Goal: Use online tool/utility: Utilize a website feature to perform a specific function

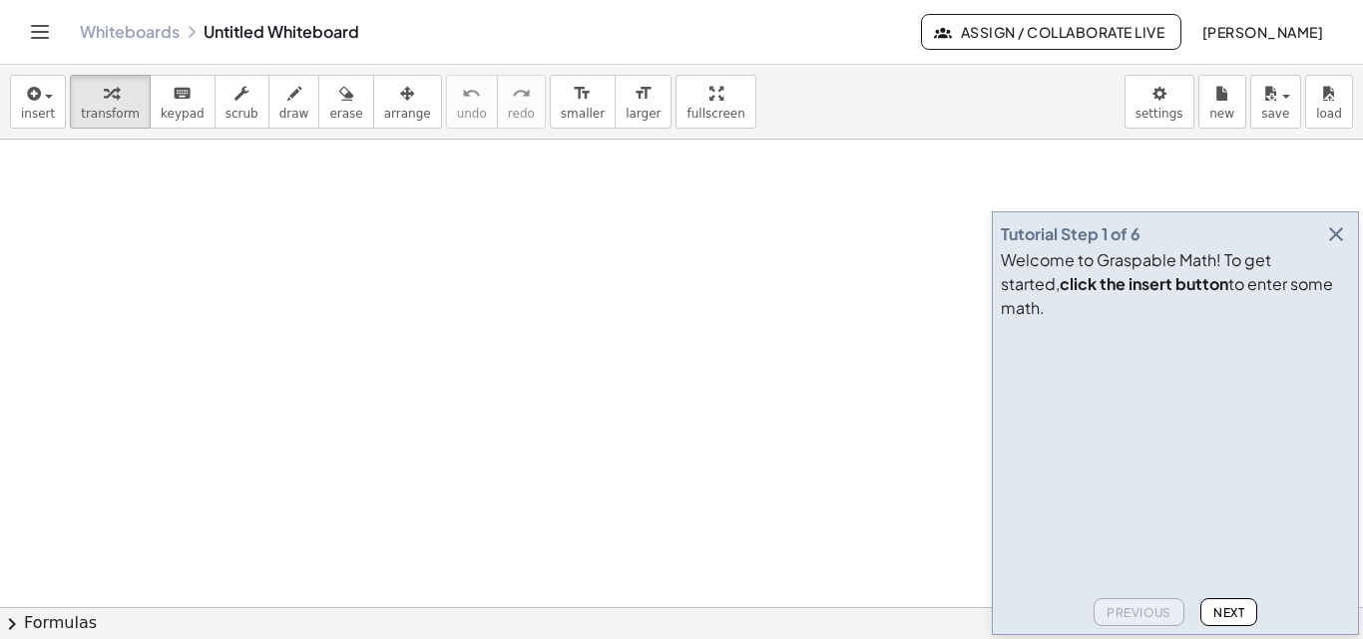
click at [1346, 246] on icon "button" at bounding box center [1336, 234] width 24 height 24
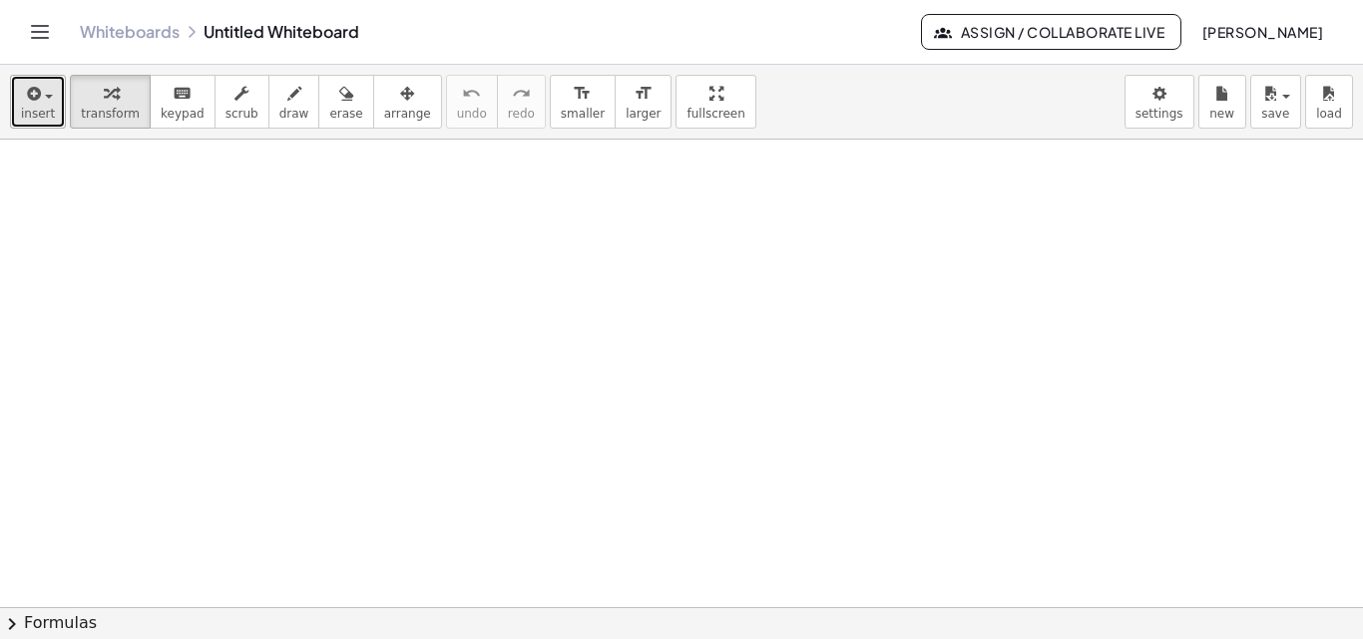
click at [42, 101] on span "button" at bounding box center [43, 96] width 4 height 14
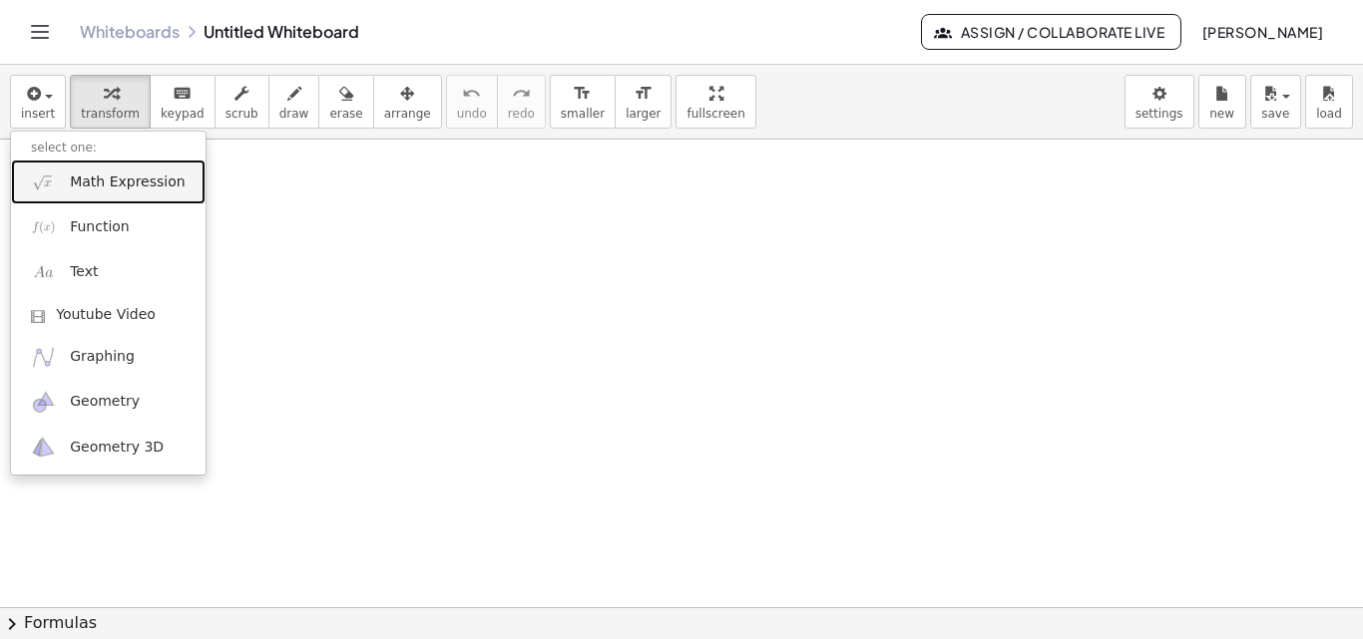
click at [93, 181] on span "Math Expression" at bounding box center [127, 183] width 115 height 20
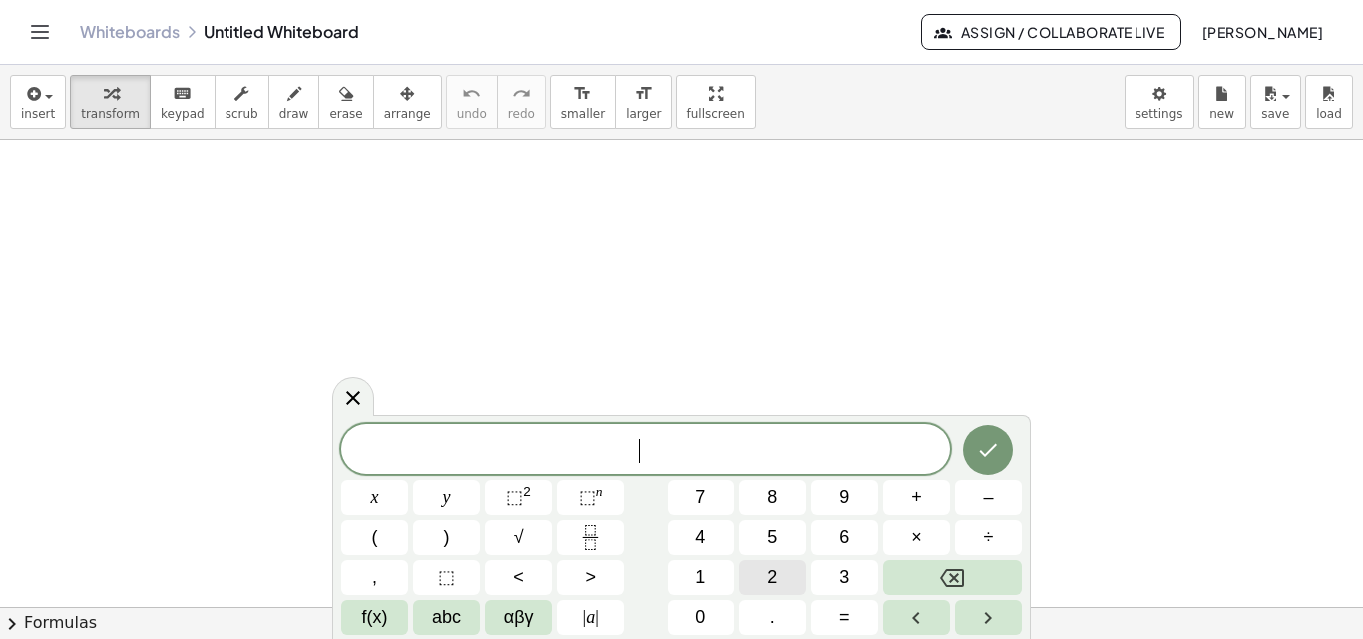
click at [776, 565] on span "2" at bounding box center [772, 578] width 10 height 27
click at [981, 441] on icon "Done" at bounding box center [988, 450] width 24 height 24
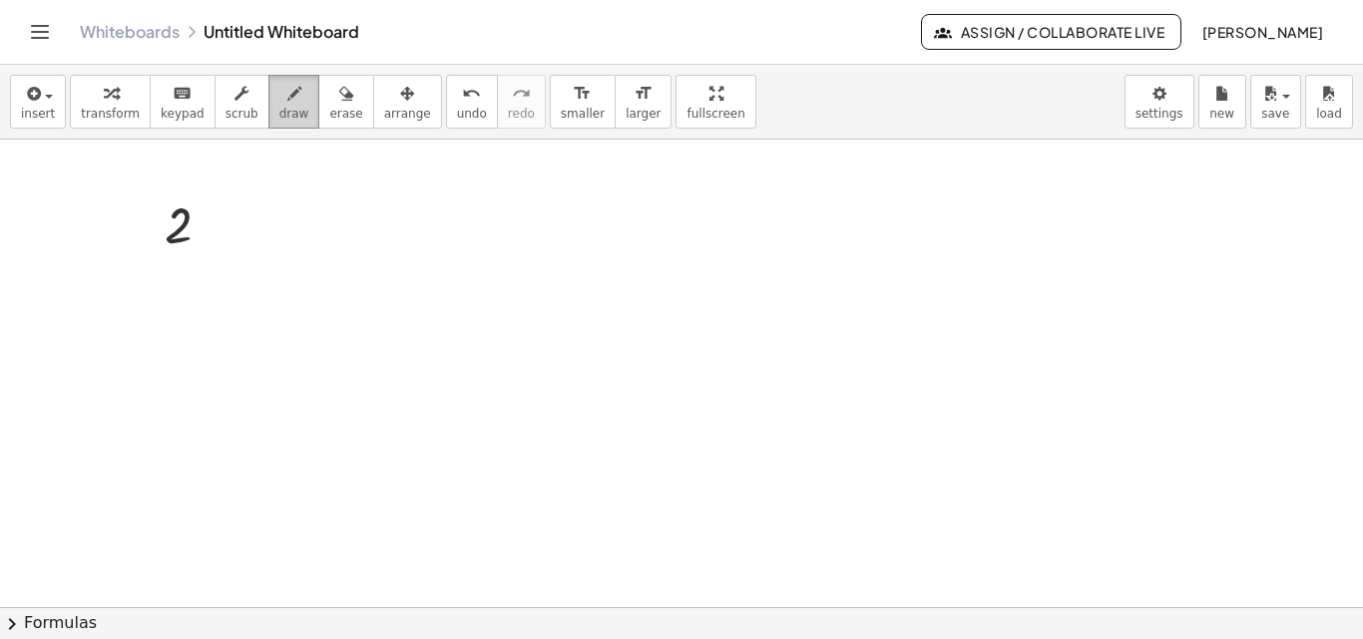
click at [279, 81] on div "button" at bounding box center [294, 93] width 30 height 24
drag, startPoint x: 208, startPoint y: 207, endPoint x: 209, endPoint y: 238, distance: 30.9
drag, startPoint x: 210, startPoint y: 202, endPoint x: 214, endPoint y: 220, distance: 19.4
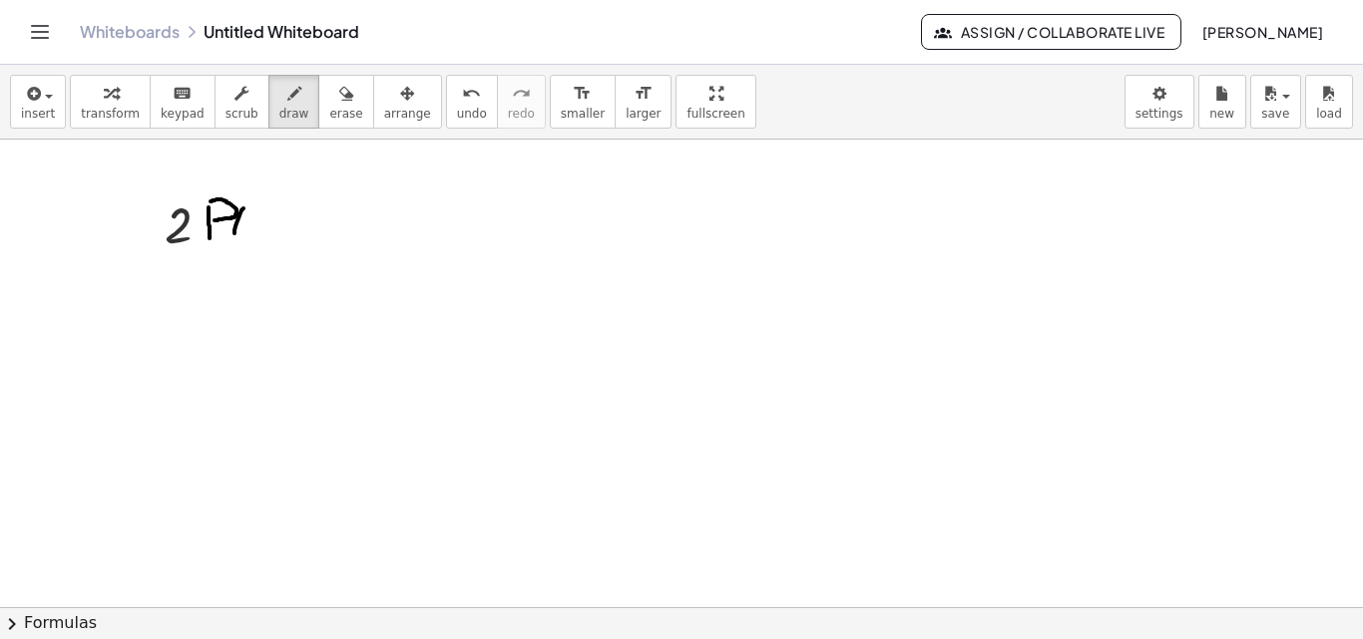
drag, startPoint x: 243, startPoint y: 208, endPoint x: 239, endPoint y: 246, distance: 38.1
drag, startPoint x: 261, startPoint y: 218, endPoint x: 242, endPoint y: 237, distance: 26.8
drag, startPoint x: 247, startPoint y: 221, endPoint x: 268, endPoint y: 237, distance: 26.3
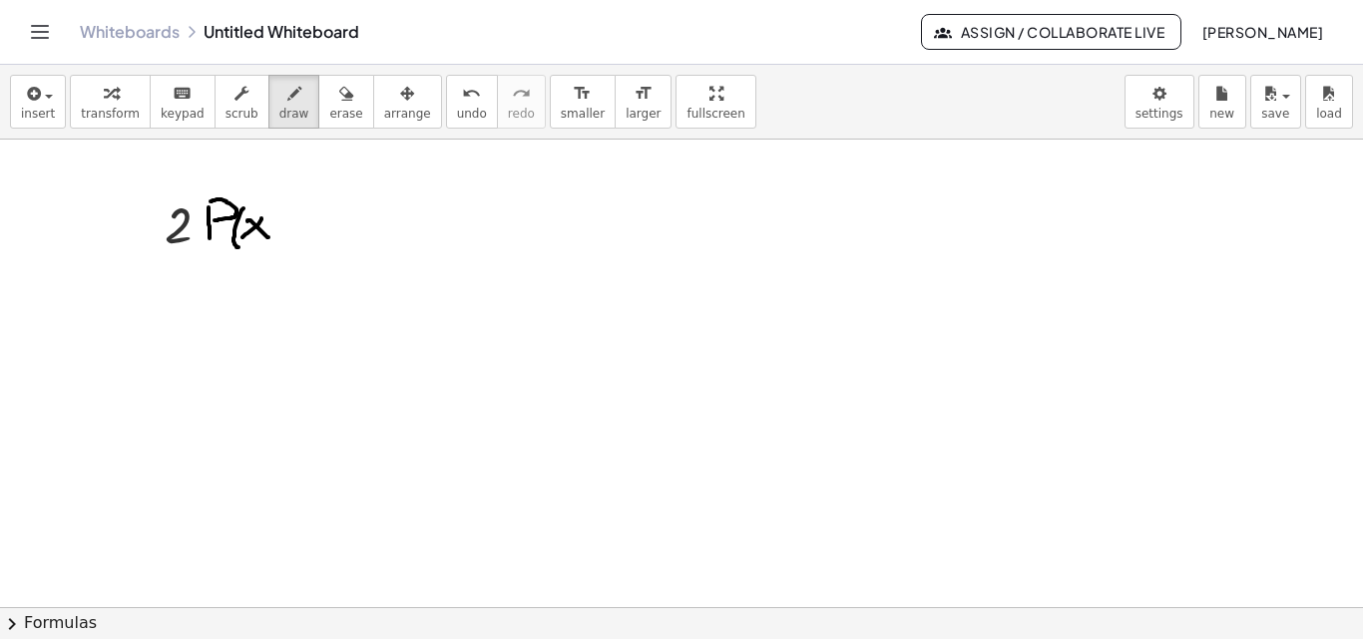
drag, startPoint x: 263, startPoint y: 209, endPoint x: 280, endPoint y: 245, distance: 39.7
drag, startPoint x: 309, startPoint y: 227, endPoint x: 337, endPoint y: 228, distance: 27.9
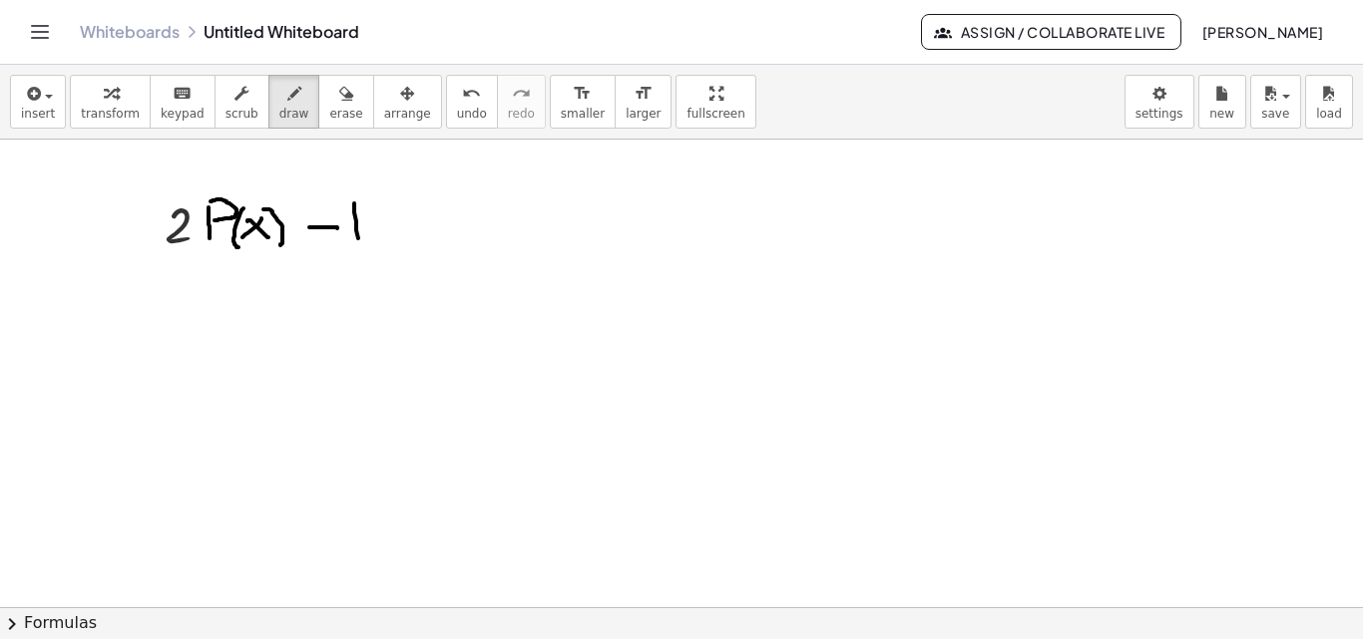
drag, startPoint x: 354, startPoint y: 204, endPoint x: 359, endPoint y: 241, distance: 38.2
drag, startPoint x: 353, startPoint y: 210, endPoint x: 383, endPoint y: 245, distance: 46.0
drag, startPoint x: 405, startPoint y: 212, endPoint x: 414, endPoint y: 237, distance: 26.5
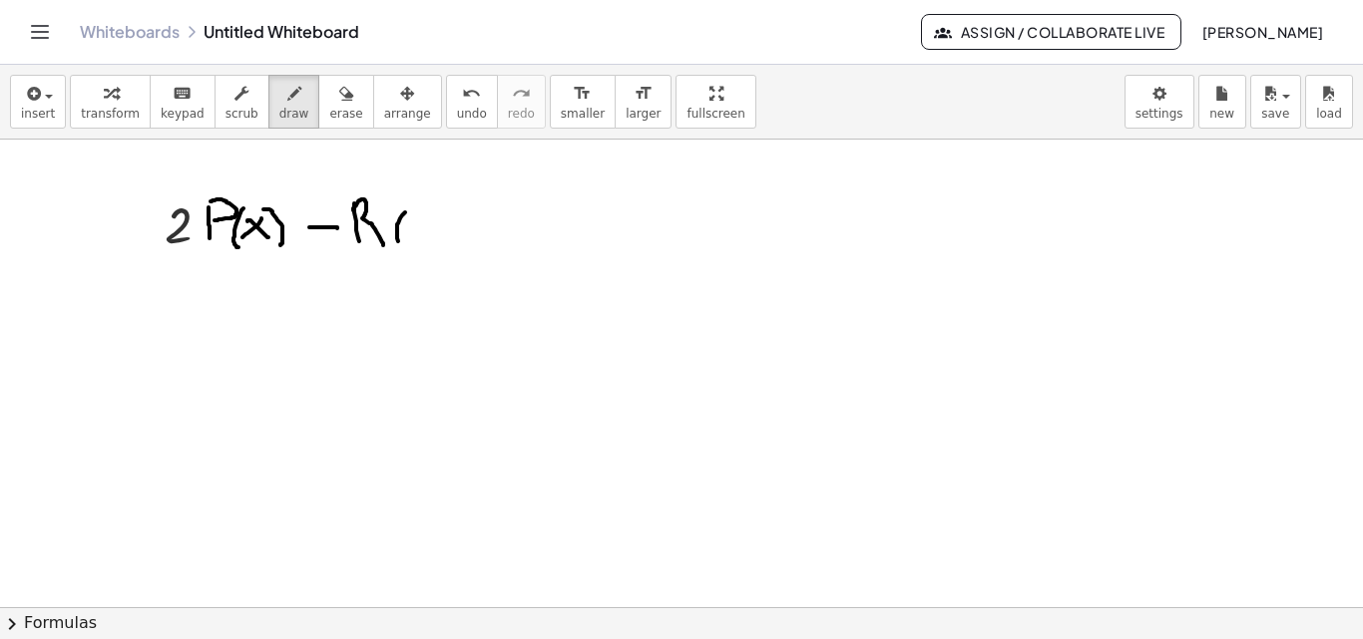
drag, startPoint x: 434, startPoint y: 218, endPoint x: 416, endPoint y: 238, distance: 26.8
drag, startPoint x: 418, startPoint y: 215, endPoint x: 433, endPoint y: 230, distance: 21.2
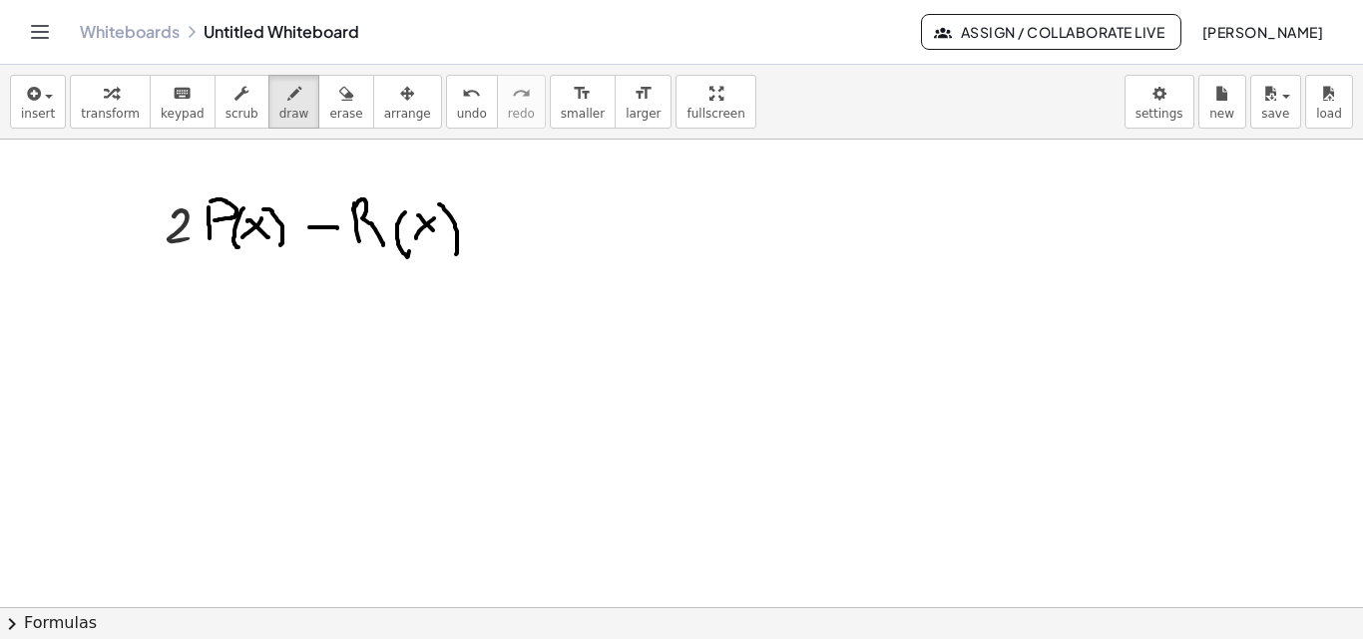
drag, startPoint x: 439, startPoint y: 204, endPoint x: 456, endPoint y: 254, distance: 52.7
drag, startPoint x: 483, startPoint y: 236, endPoint x: 510, endPoint y: 235, distance: 27.0
drag, startPoint x: 485, startPoint y: 219, endPoint x: 520, endPoint y: 219, distance: 34.9
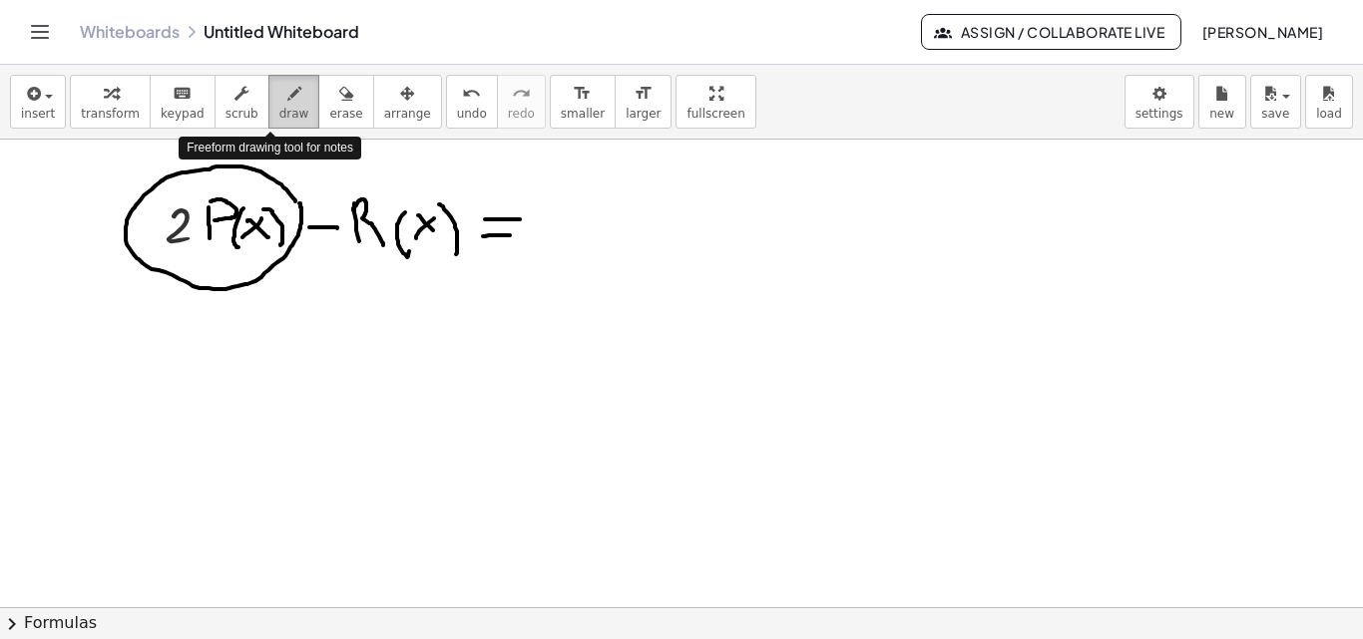
click at [287, 102] on icon "button" at bounding box center [294, 94] width 14 height 24
drag, startPoint x: 265, startPoint y: 273, endPoint x: 274, endPoint y: 298, distance: 26.5
drag, startPoint x: 262, startPoint y: 296, endPoint x: 281, endPoint y: 287, distance: 21.0
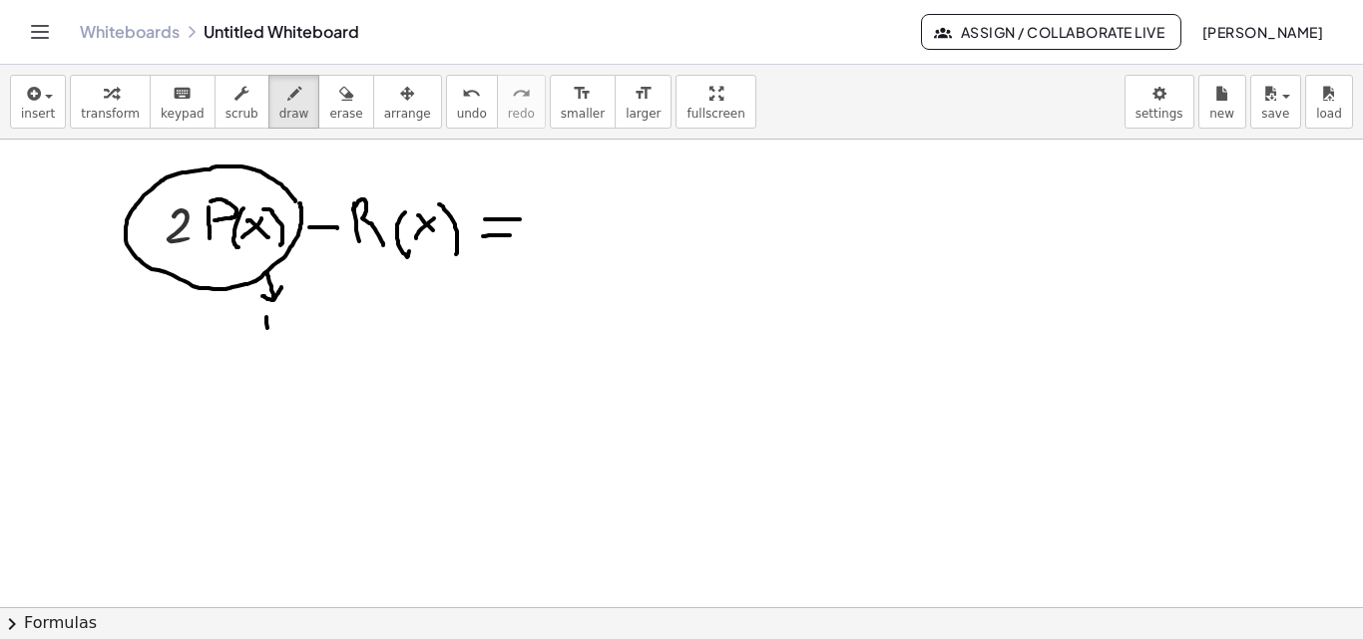
drag, startPoint x: 266, startPoint y: 318, endPoint x: 268, endPoint y: 334, distance: 16.1
drag, startPoint x: 248, startPoint y: 316, endPoint x: 264, endPoint y: 347, distance: 34.8
drag, startPoint x: 313, startPoint y: 319, endPoint x: 303, endPoint y: 303, distance: 18.8
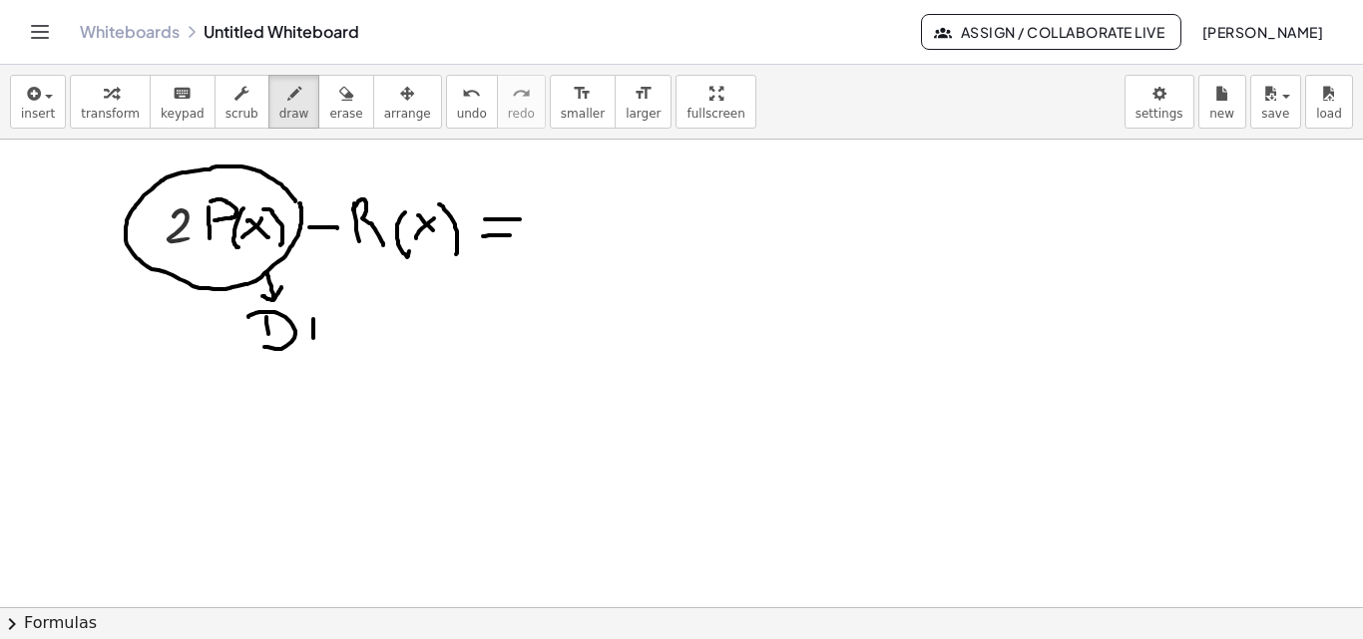
drag, startPoint x: 330, startPoint y: 313, endPoint x: 323, endPoint y: 341, distance: 28.8
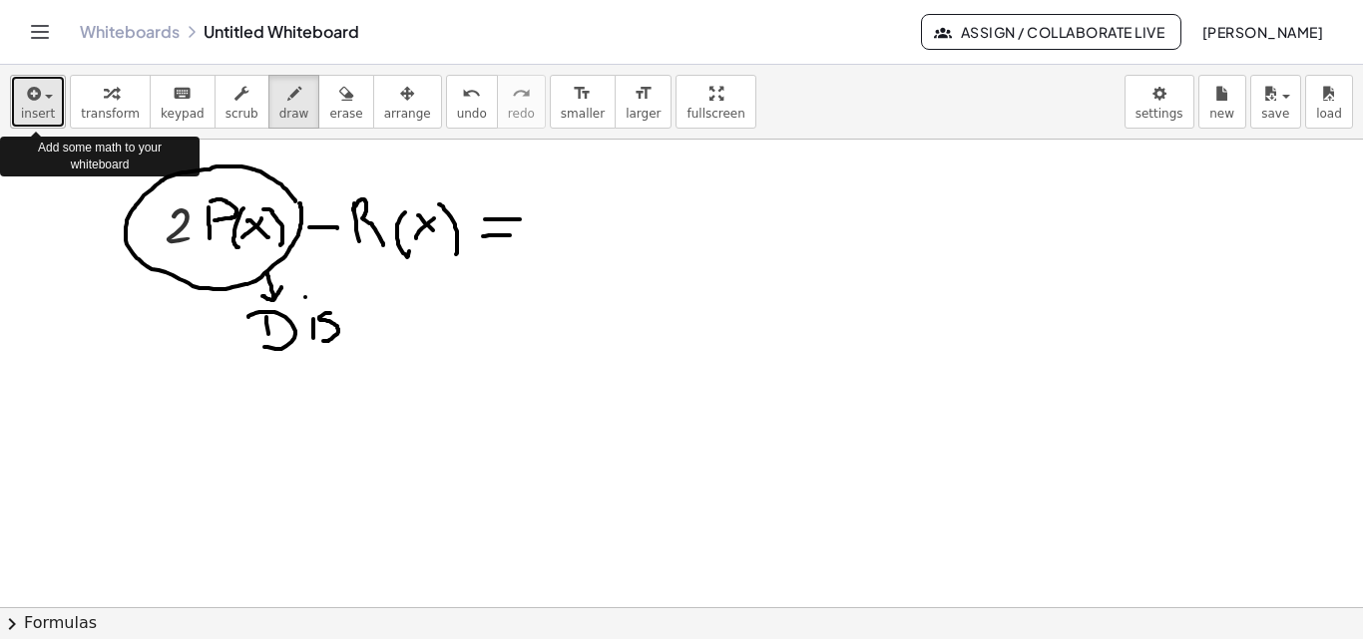
click at [46, 99] on div "button" at bounding box center [38, 93] width 34 height 24
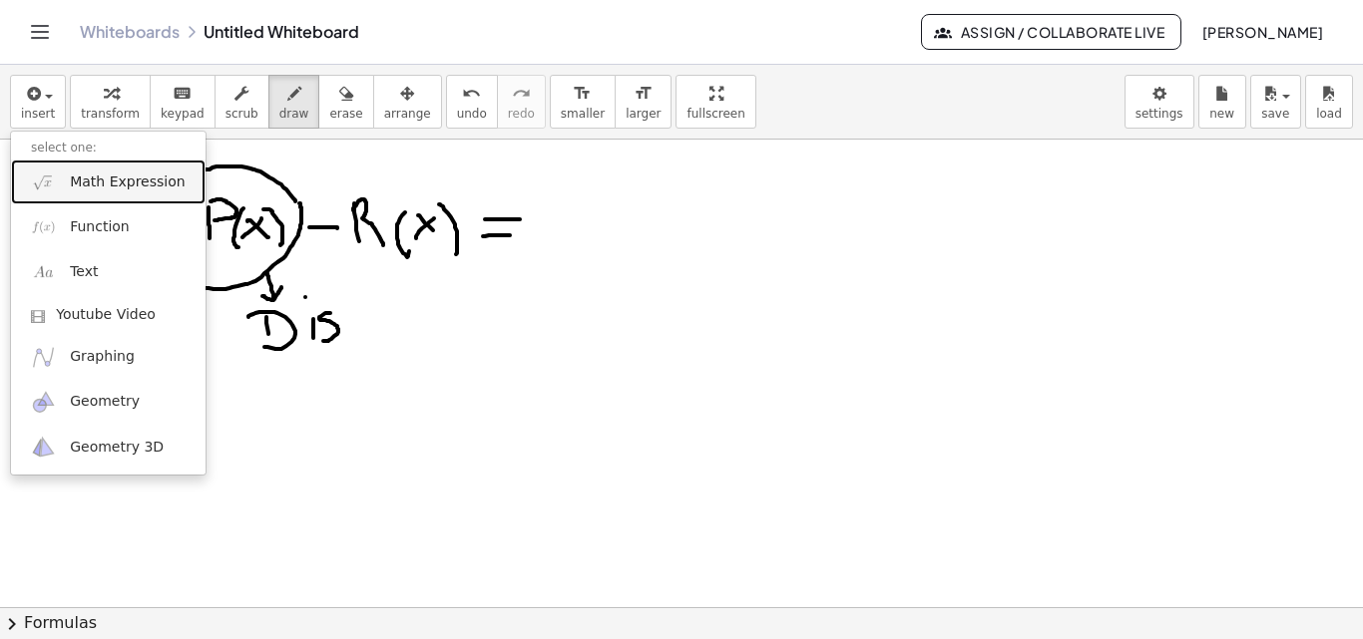
click at [125, 182] on span "Math Expression" at bounding box center [127, 183] width 115 height 20
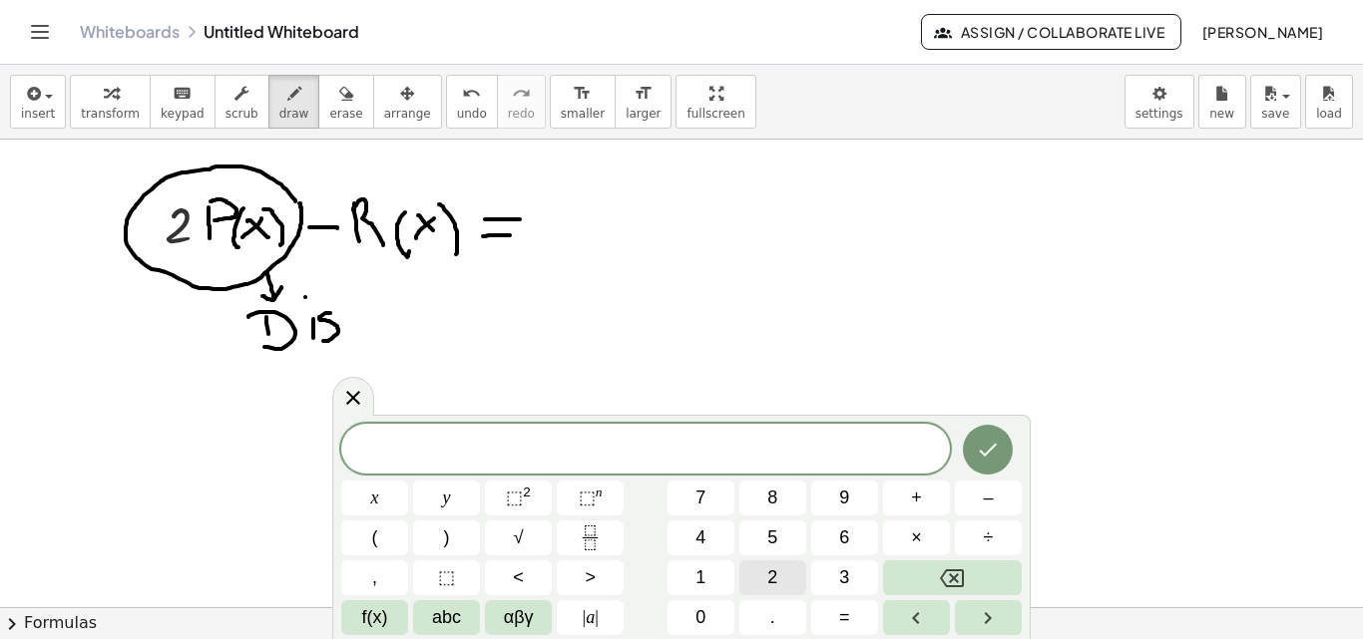
click at [778, 581] on button "2" at bounding box center [772, 578] width 67 height 35
click at [365, 508] on button "x" at bounding box center [374, 498] width 67 height 35
click at [594, 495] on span "⬚" at bounding box center [587, 498] width 17 height 20
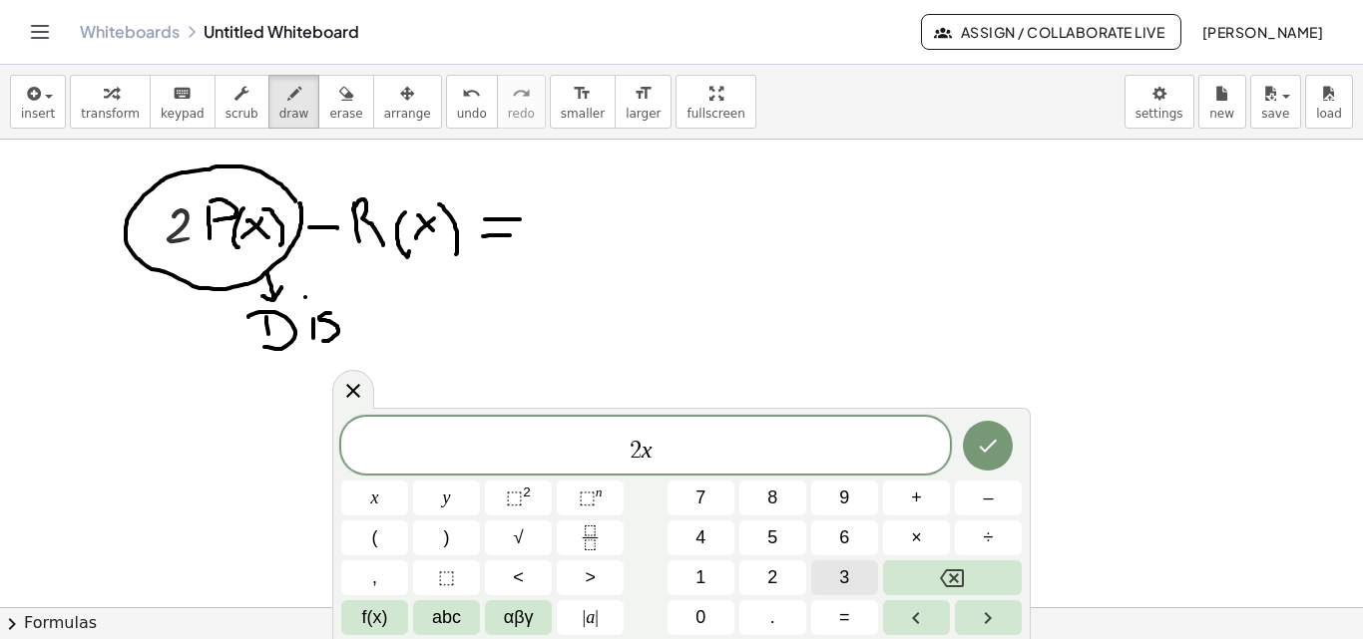
click at [838, 576] on button "3" at bounding box center [844, 578] width 67 height 35
click at [1000, 449] on icon "Done" at bounding box center [988, 446] width 24 height 24
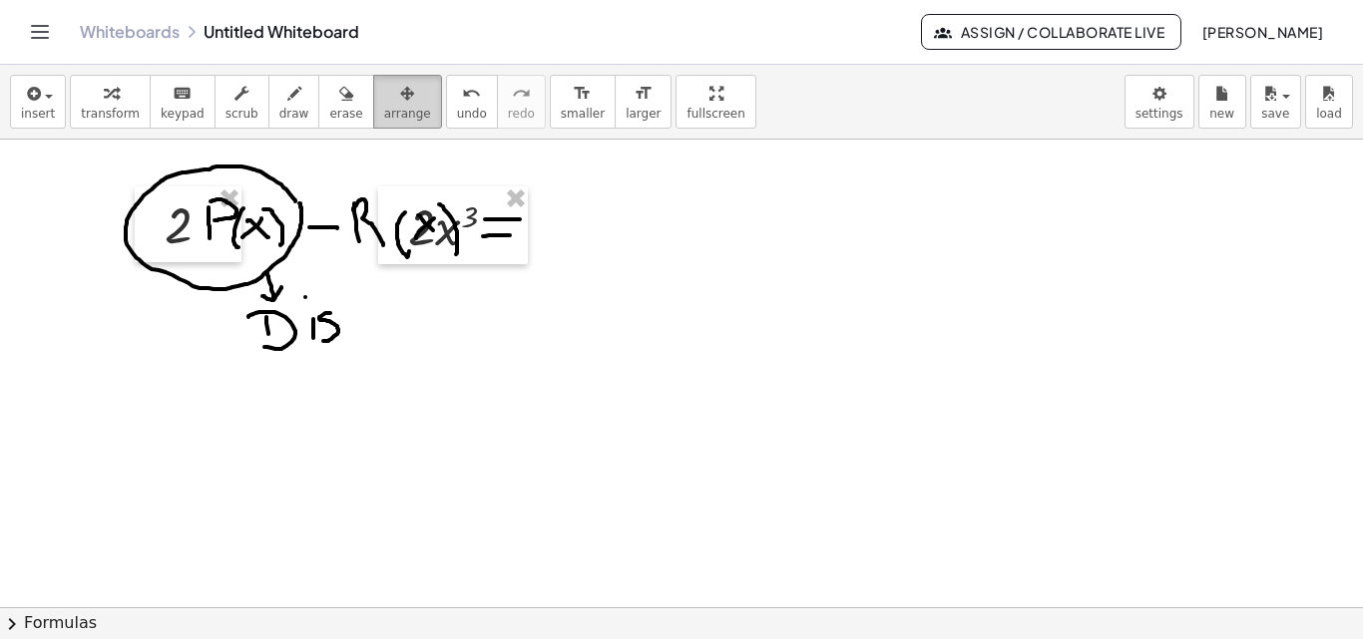
click at [400, 96] on icon "button" at bounding box center [407, 94] width 14 height 24
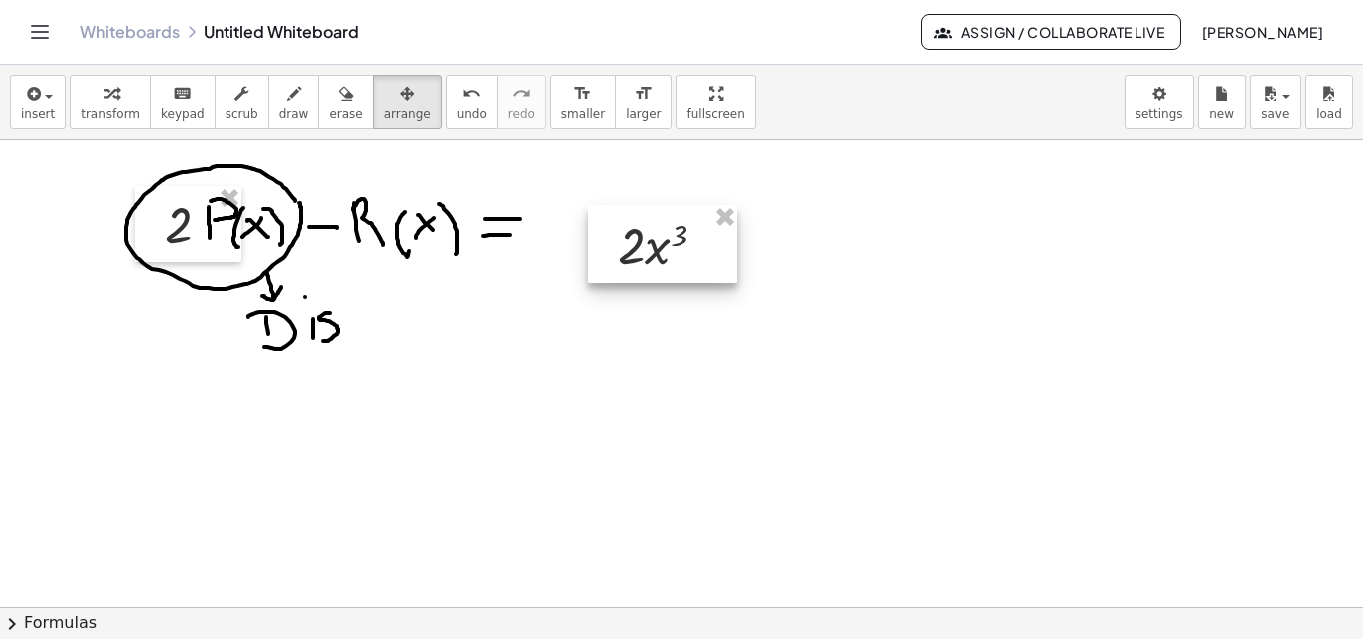
drag, startPoint x: 444, startPoint y: 226, endPoint x: 716, endPoint y: 253, distance: 273.7
click at [716, 253] on div at bounding box center [663, 244] width 150 height 78
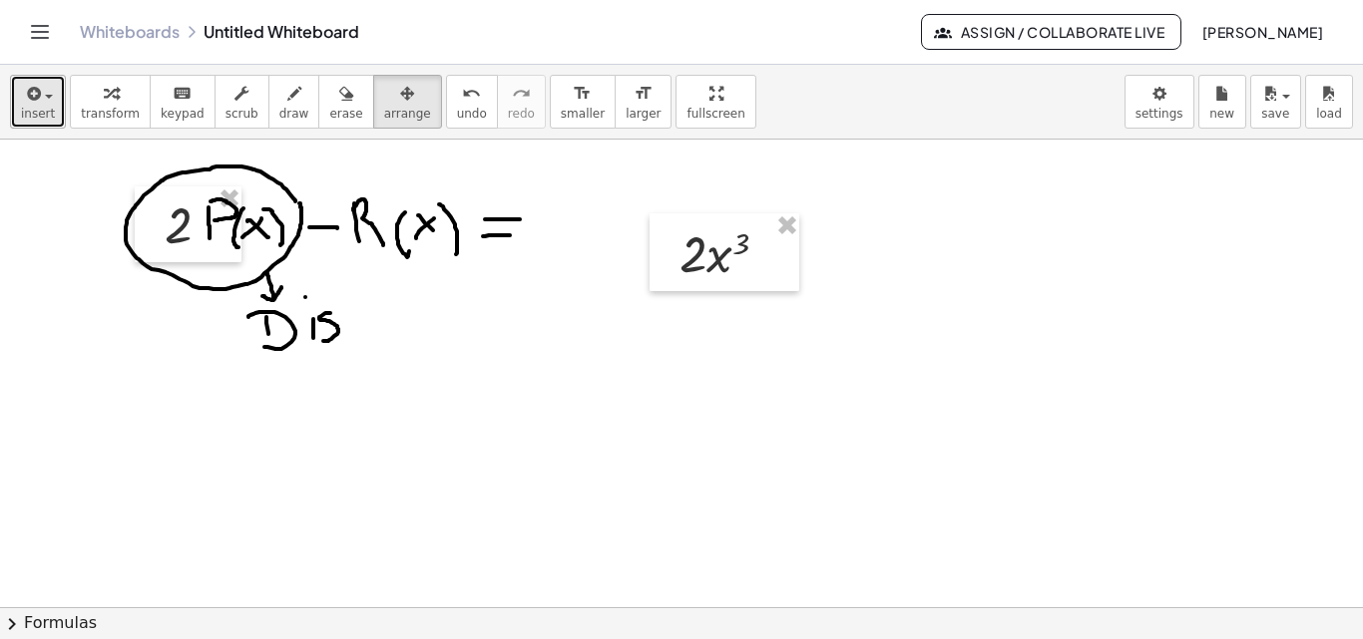
click at [41, 103] on div "button" at bounding box center [38, 93] width 34 height 24
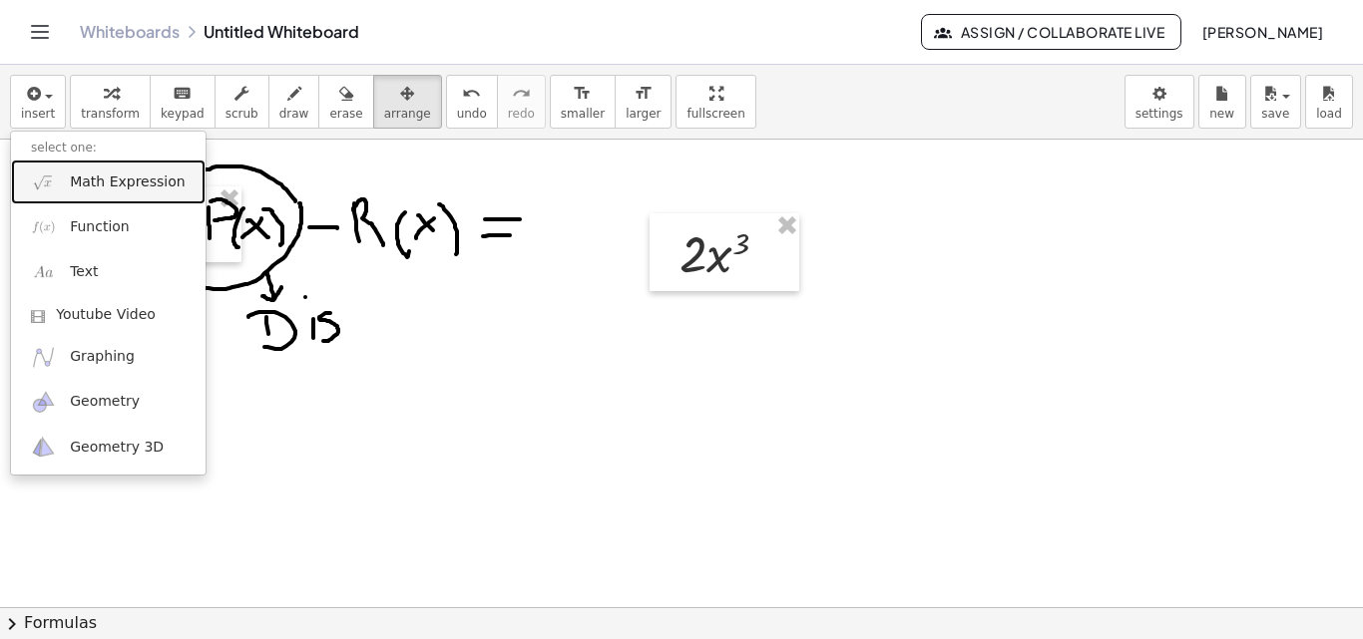
click at [97, 180] on span "Math Expression" at bounding box center [127, 183] width 115 height 20
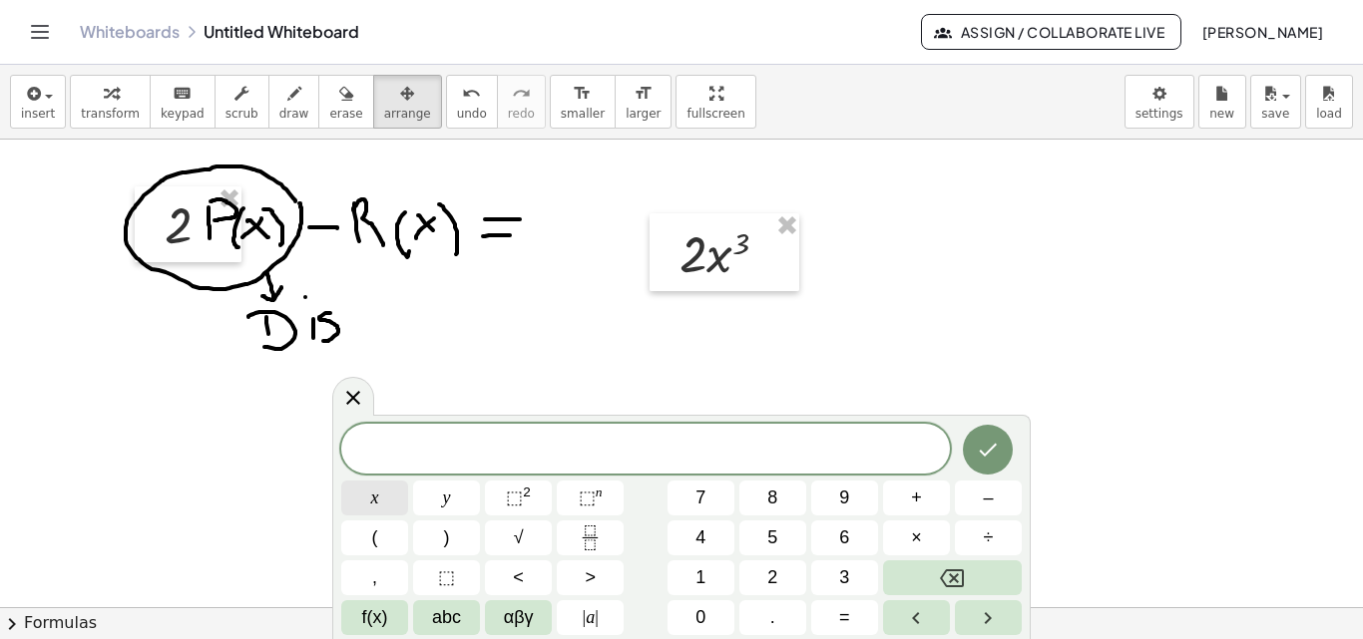
click at [387, 508] on button "x" at bounding box center [374, 498] width 67 height 35
click at [998, 465] on button "Done" at bounding box center [988, 450] width 50 height 50
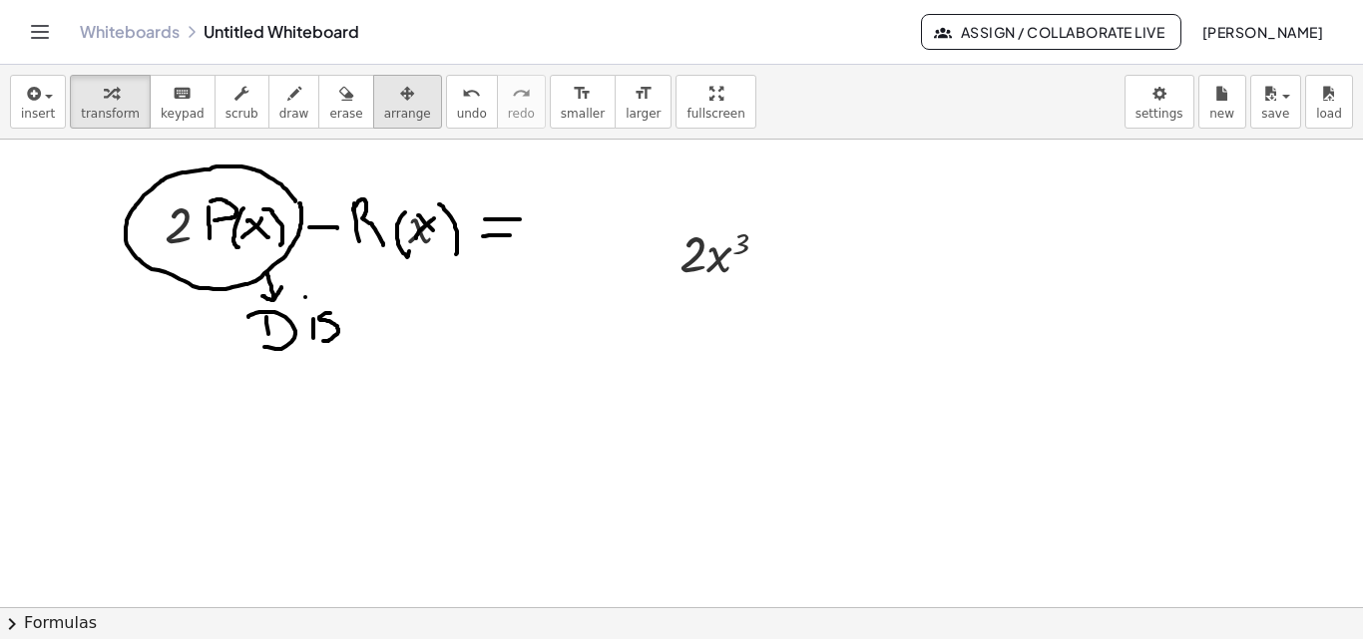
click at [384, 90] on div "button" at bounding box center [407, 93] width 47 height 24
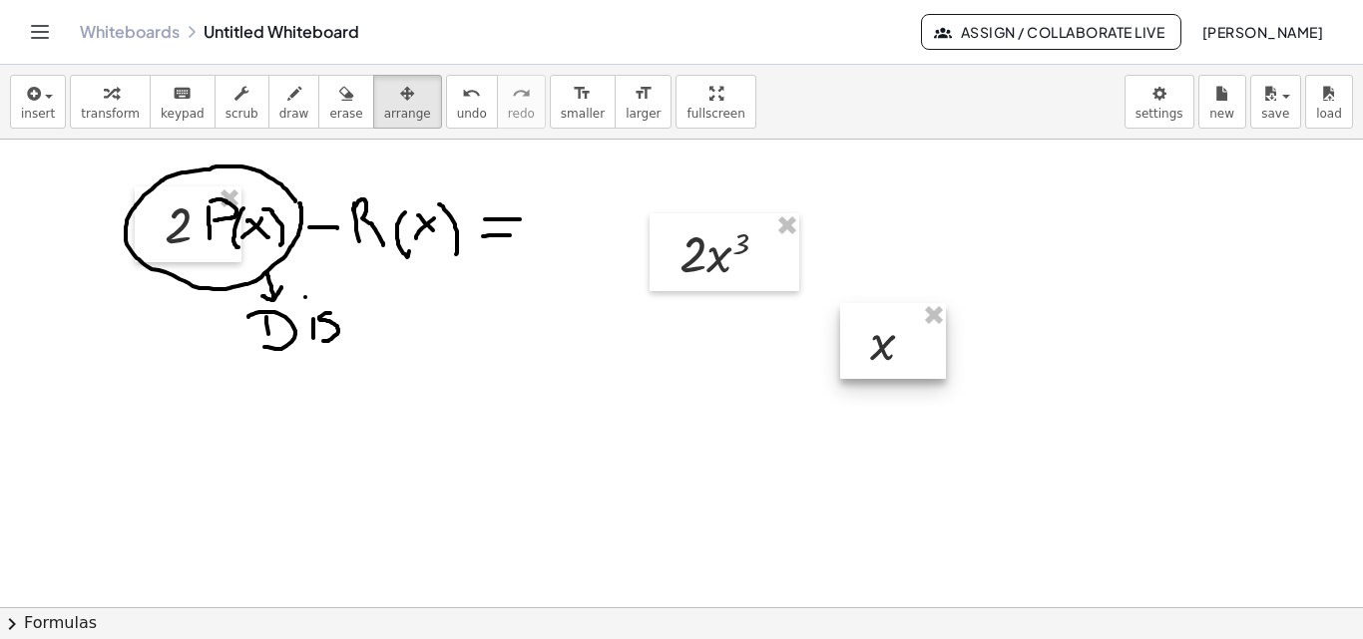
drag, startPoint x: 415, startPoint y: 219, endPoint x: 876, endPoint y: 336, distance: 475.4
click at [876, 336] on div at bounding box center [893, 341] width 106 height 76
drag, startPoint x: 890, startPoint y: 347, endPoint x: 873, endPoint y: 262, distance: 86.5
click at [873, 262] on div at bounding box center [876, 256] width 106 height 76
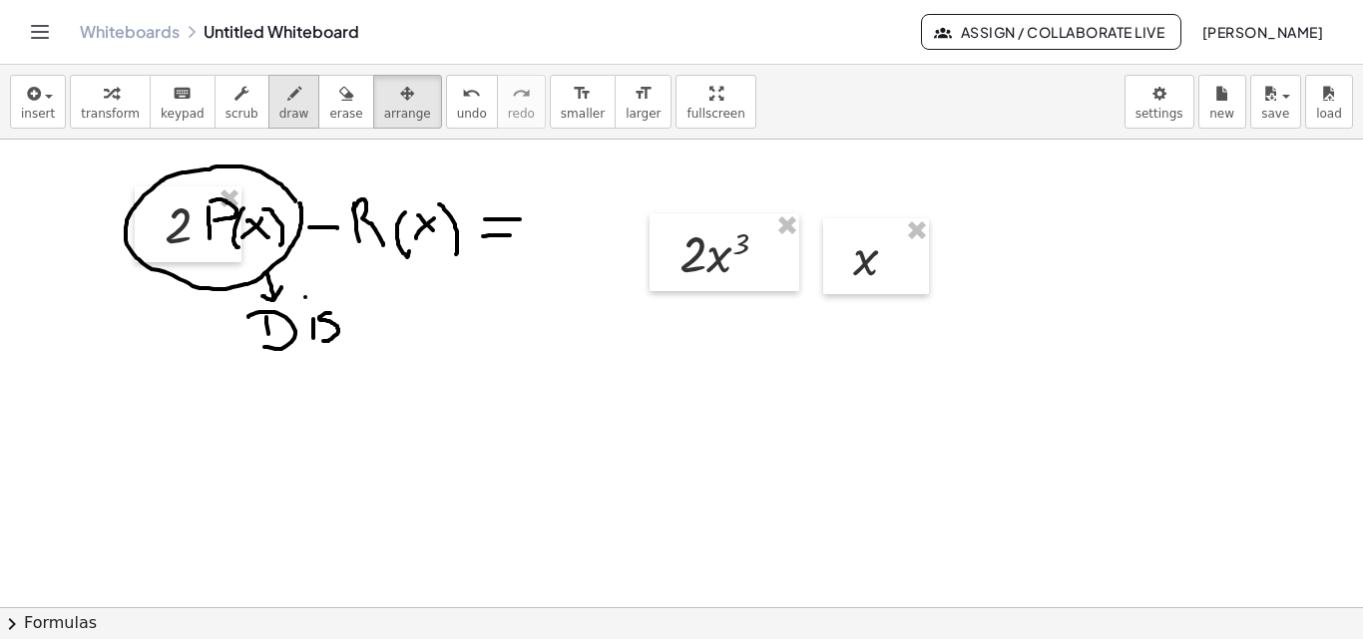
click at [287, 100] on icon "button" at bounding box center [294, 94] width 14 height 24
drag, startPoint x: 784, startPoint y: 234, endPoint x: 772, endPoint y: 285, distance: 52.3
drag, startPoint x: 757, startPoint y: 251, endPoint x: 792, endPoint y: 254, distance: 35.0
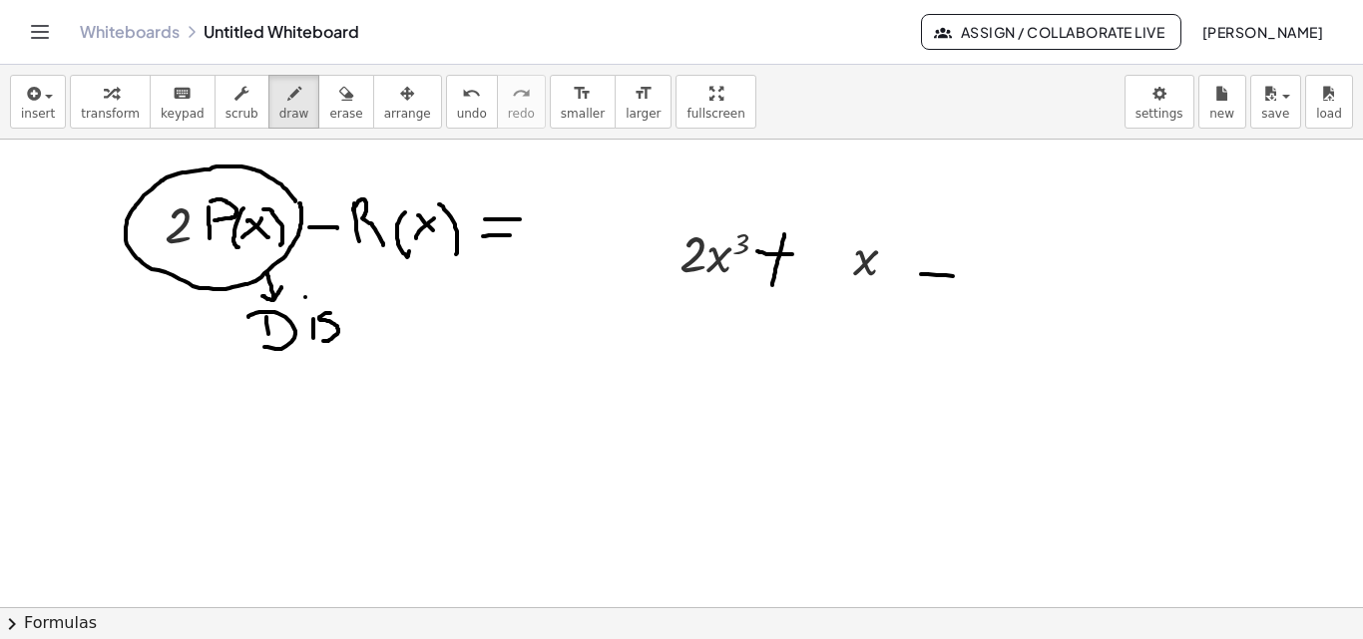
drag, startPoint x: 921, startPoint y: 274, endPoint x: 954, endPoint y: 276, distance: 33.0
drag, startPoint x: 924, startPoint y: 261, endPoint x: 955, endPoint y: 263, distance: 31.0
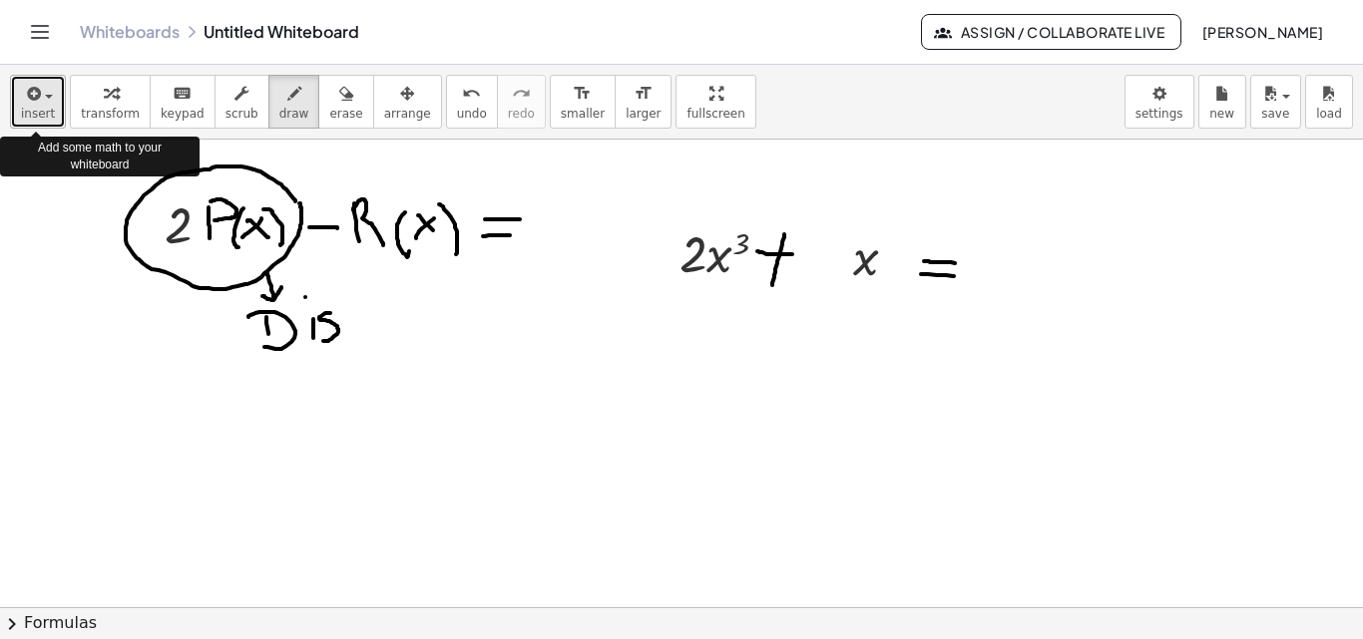
click at [46, 108] on span "insert" at bounding box center [38, 114] width 34 height 14
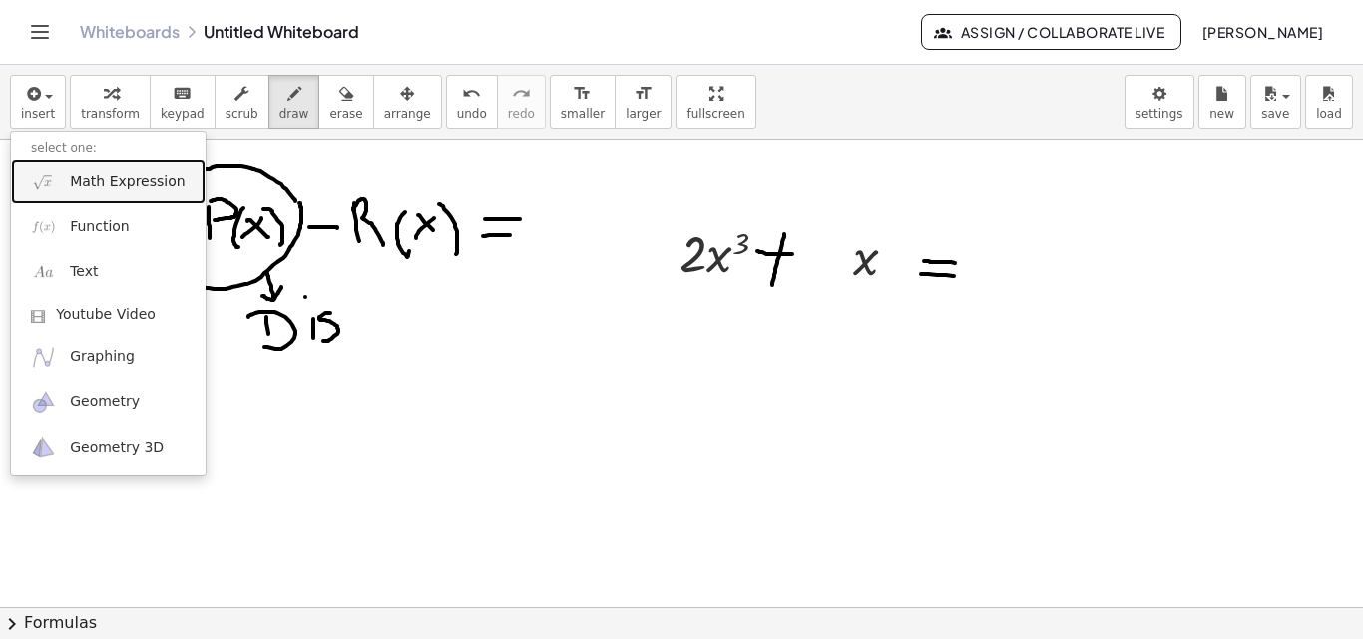
click at [149, 181] on span "Math Expression" at bounding box center [127, 183] width 115 height 20
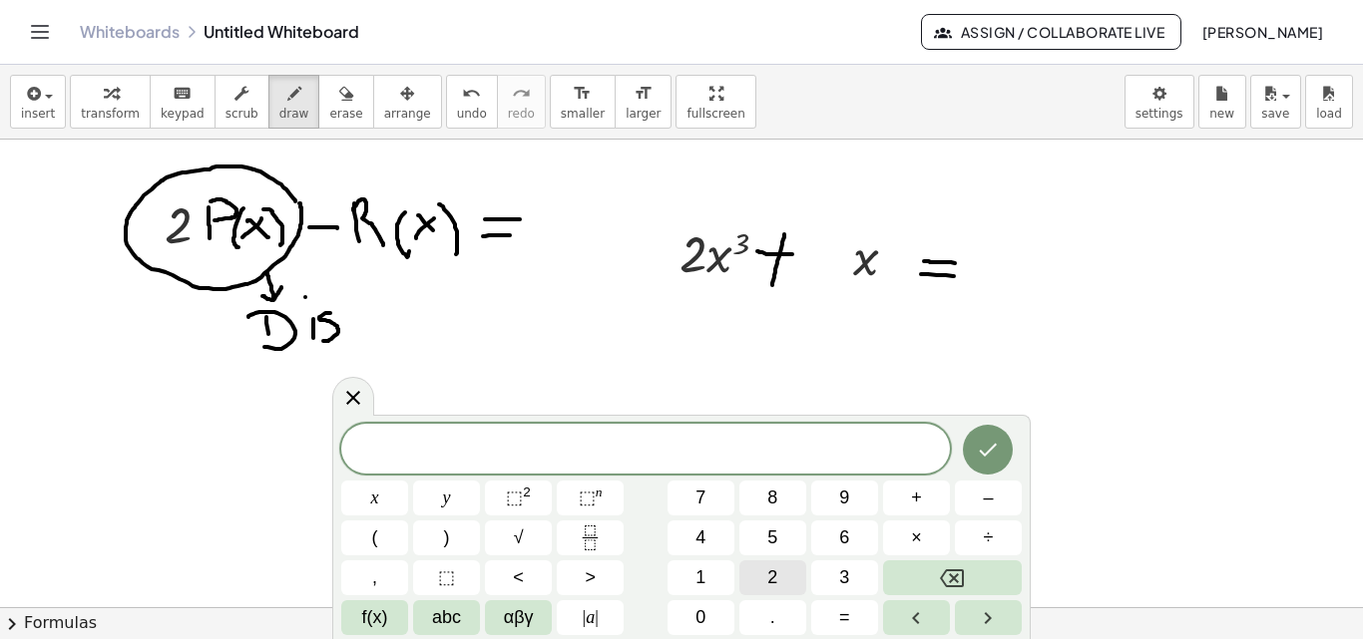
click at [777, 573] on span "2" at bounding box center [772, 578] width 10 height 27
click at [377, 502] on span "x" at bounding box center [375, 498] width 8 height 27
click at [599, 504] on span "⬚ n" at bounding box center [591, 498] width 24 height 27
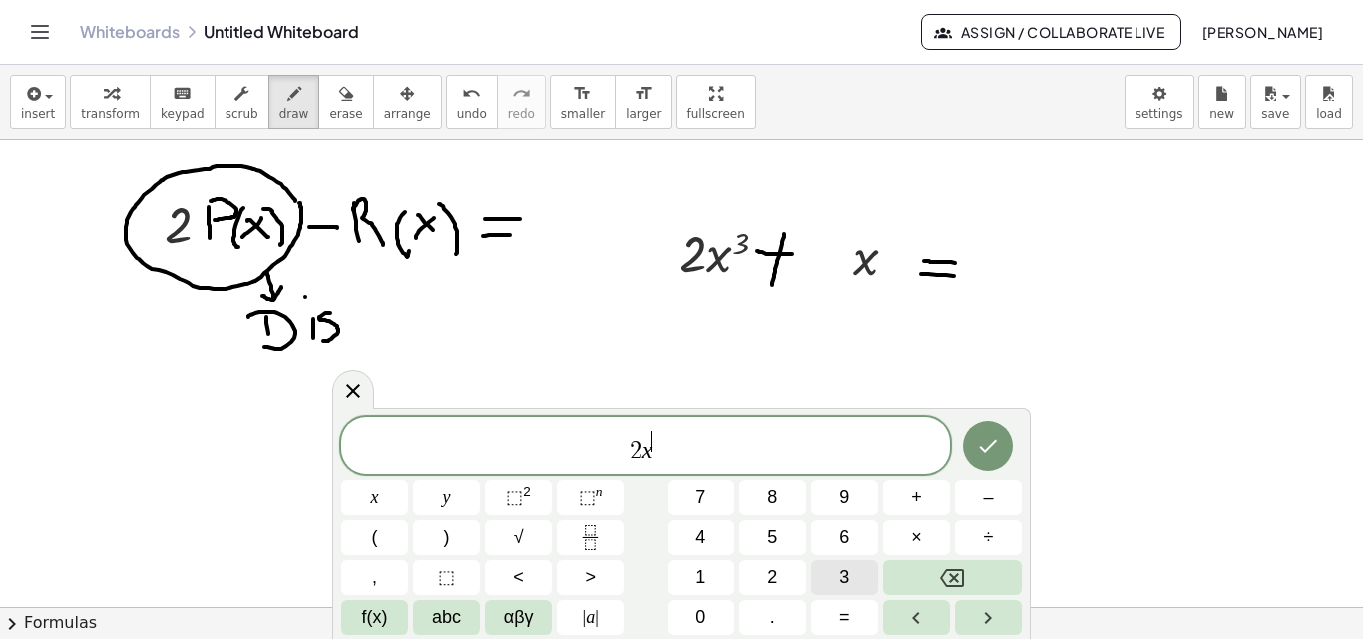
click at [852, 579] on button "3" at bounding box center [844, 578] width 67 height 35
click at [984, 529] on span "÷" at bounding box center [989, 538] width 10 height 27
click at [964, 578] on icon "Backspace" at bounding box center [952, 579] width 24 height 18
click at [690, 445] on span "2 x 3 ​" at bounding box center [645, 447] width 609 height 36
click at [913, 501] on span "+" at bounding box center [916, 498] width 11 height 27
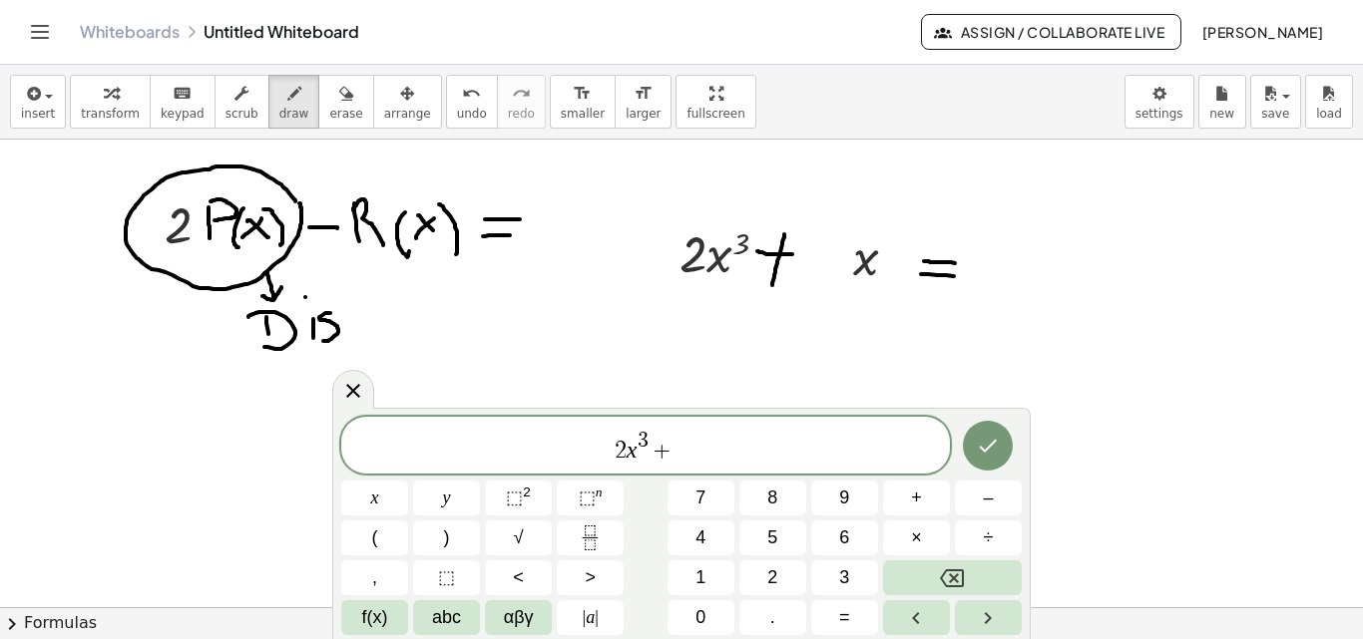
scroll to position [49, 0]
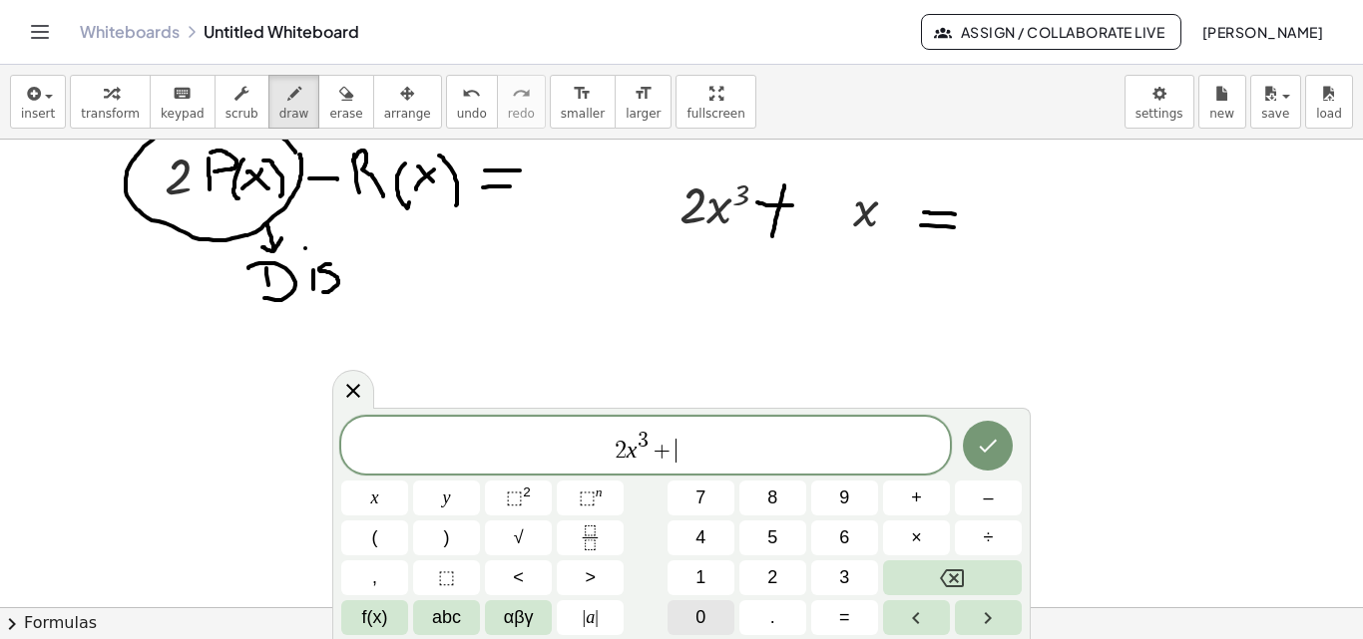
click at [712, 611] on button "0" at bounding box center [700, 618] width 67 height 35
click at [379, 500] on button "x" at bounding box center [374, 498] width 67 height 35
click at [521, 494] on span "⬚" at bounding box center [514, 498] width 17 height 20
click at [922, 502] on button "+" at bounding box center [916, 498] width 67 height 35
click at [379, 499] on button "x" at bounding box center [374, 498] width 67 height 35
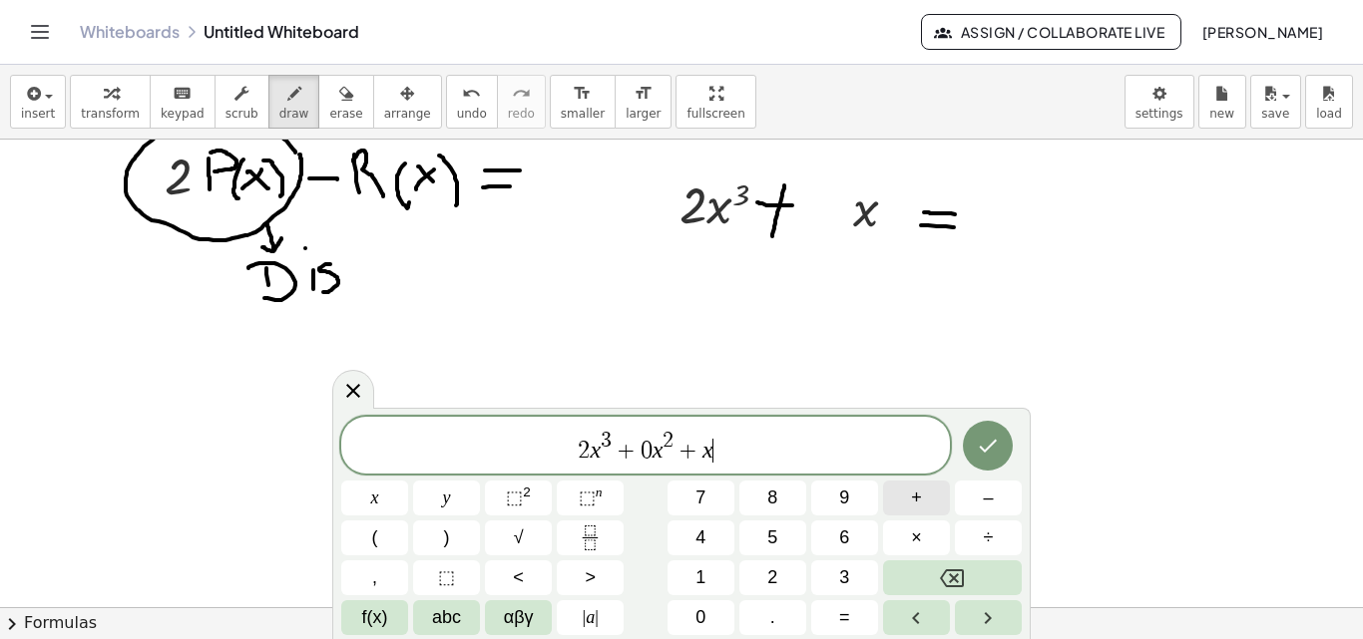
click at [916, 497] on span "+" at bounding box center [916, 498] width 11 height 27
click at [716, 617] on button "0" at bounding box center [700, 618] width 67 height 35
click at [789, 444] on span "2 x 3 + 0 x 2 + x + 0" at bounding box center [645, 447] width 609 height 36
click at [1082, 373] on div at bounding box center [681, 621] width 1363 height 1061
click at [691, 365] on div at bounding box center [681, 621] width 1363 height 1061
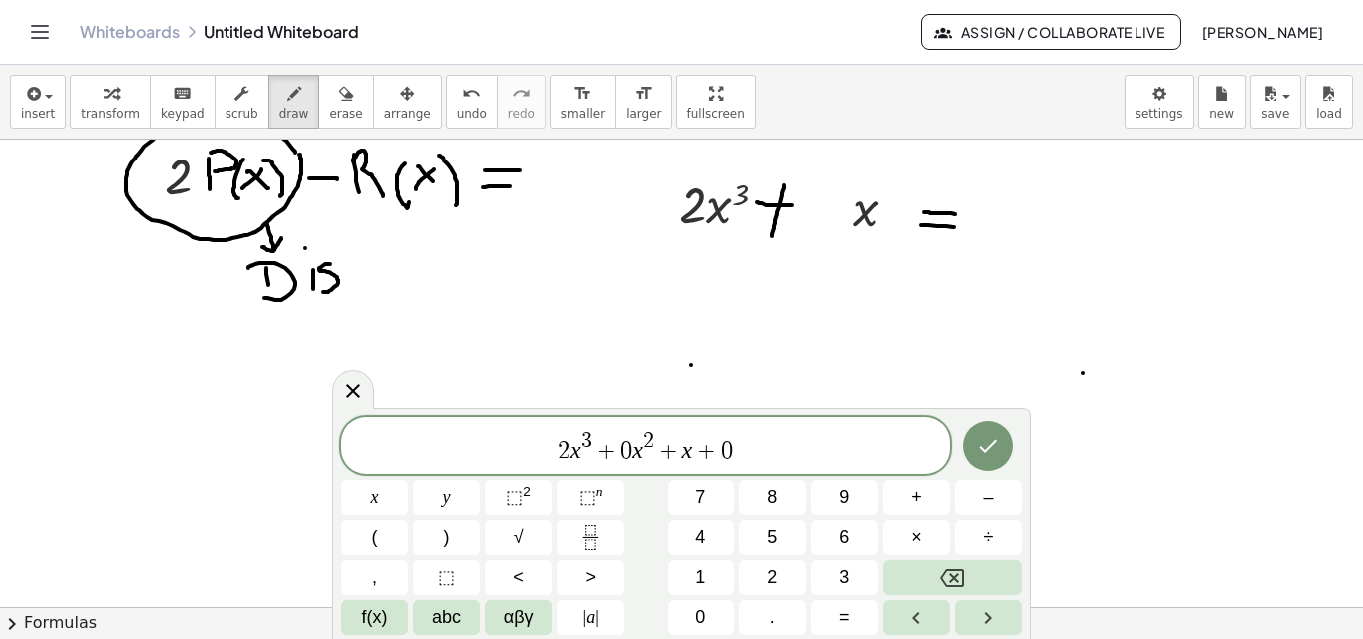
click at [802, 446] on span "2 x 3 + 0 x 2 + x + 0 ​" at bounding box center [645, 447] width 609 height 36
click at [985, 449] on icon "Done" at bounding box center [988, 446] width 24 height 24
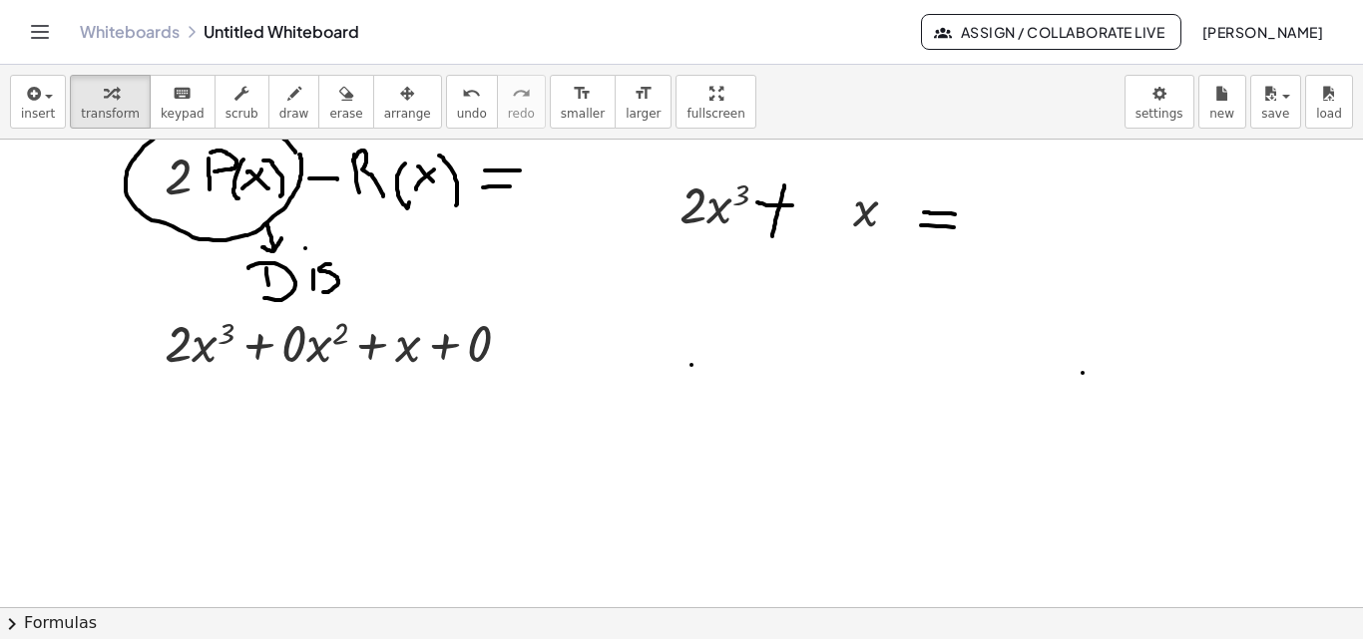
click at [198, 209] on div "2" at bounding box center [188, 176] width 107 height 76
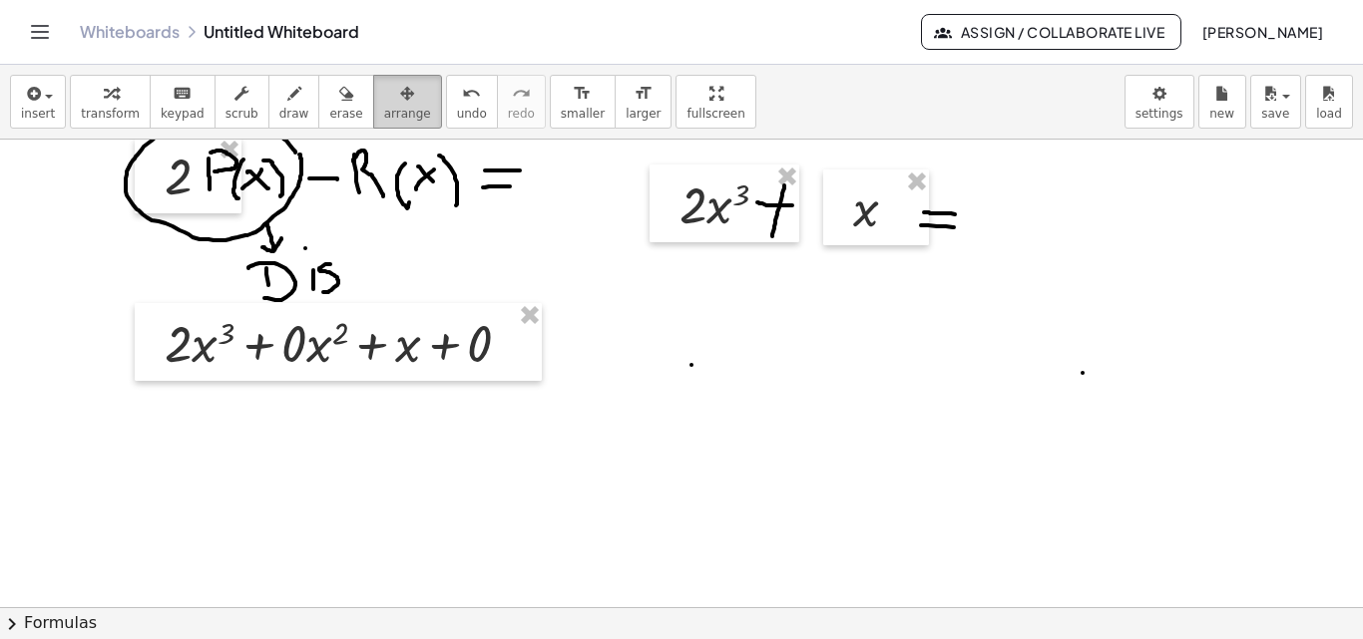
click at [389, 97] on div "button" at bounding box center [407, 93] width 47 height 24
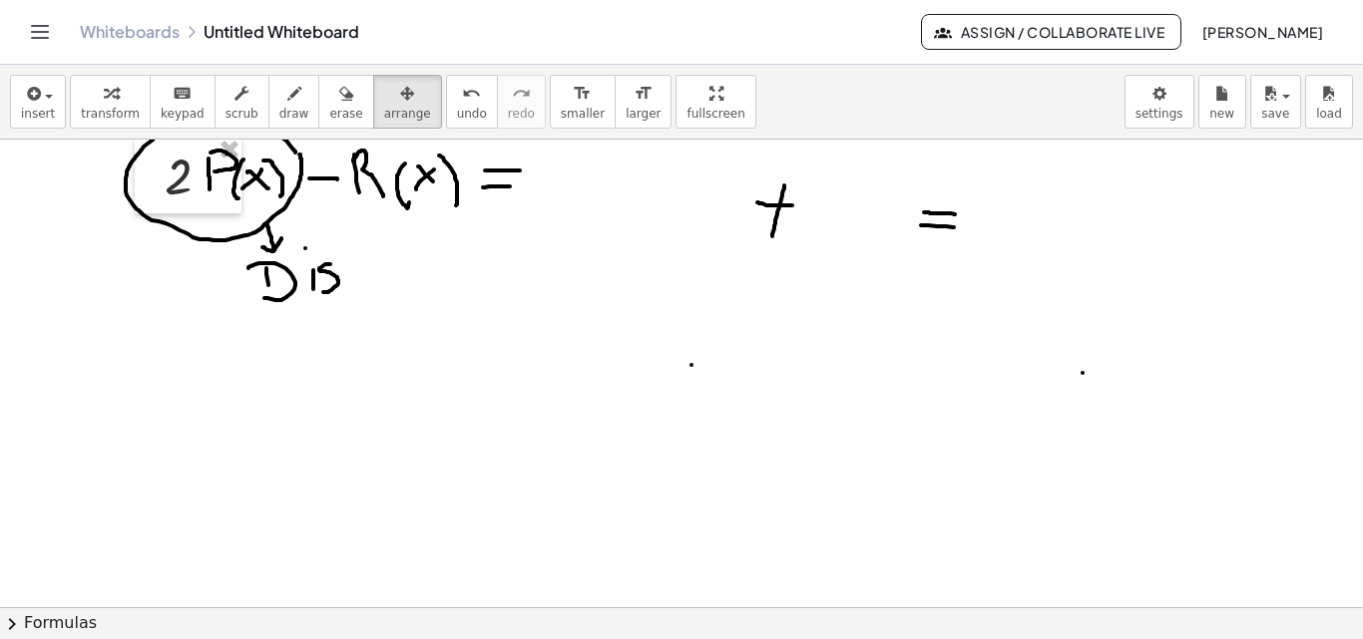
click at [771, 183] on div at bounding box center [681, 621] width 1363 height 1061
click at [535, 158] on div at bounding box center [681, 621] width 1363 height 1061
drag, startPoint x: 448, startPoint y: 146, endPoint x: 436, endPoint y: 150, distance: 12.6
click at [447, 146] on div at bounding box center [681, 621] width 1363 height 1061
click at [249, 187] on div at bounding box center [681, 621] width 1363 height 1061
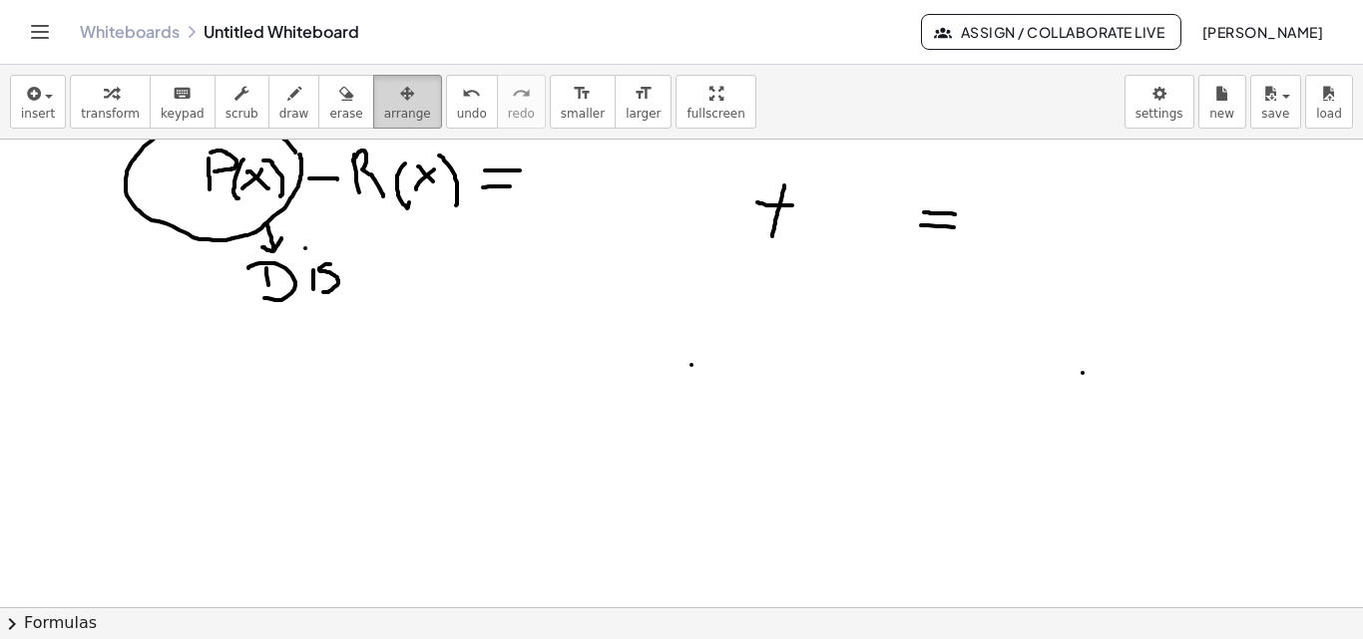
click at [384, 119] on span "arrange" at bounding box center [407, 114] width 47 height 14
click at [364, 196] on div at bounding box center [681, 621] width 1363 height 1061
click at [329, 102] on div "button" at bounding box center [345, 93] width 33 height 24
drag, startPoint x: 338, startPoint y: 190, endPoint x: 392, endPoint y: 178, distance: 55.2
click at [341, 190] on div at bounding box center [681, 621] width 1363 height 1061
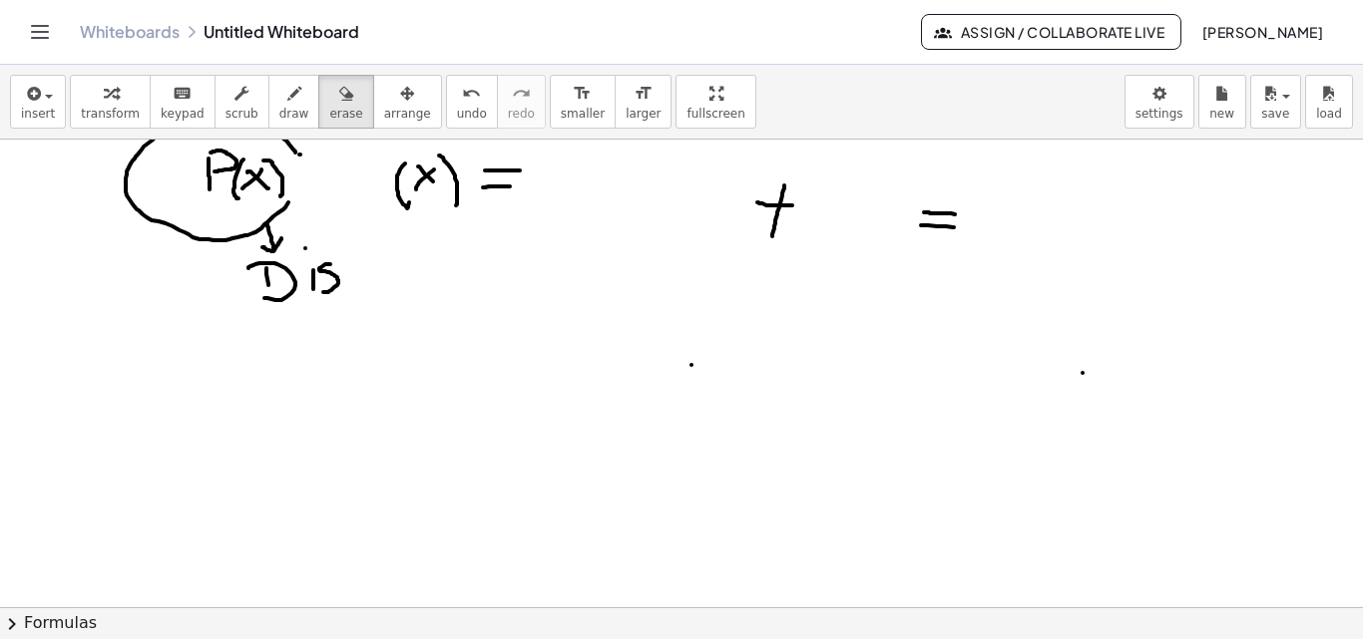
click at [433, 178] on div at bounding box center [681, 621] width 1363 height 1061
click at [232, 207] on div at bounding box center [681, 621] width 1363 height 1061
click at [226, 161] on div at bounding box center [681, 621] width 1363 height 1061
click at [139, 171] on div at bounding box center [681, 621] width 1363 height 1061
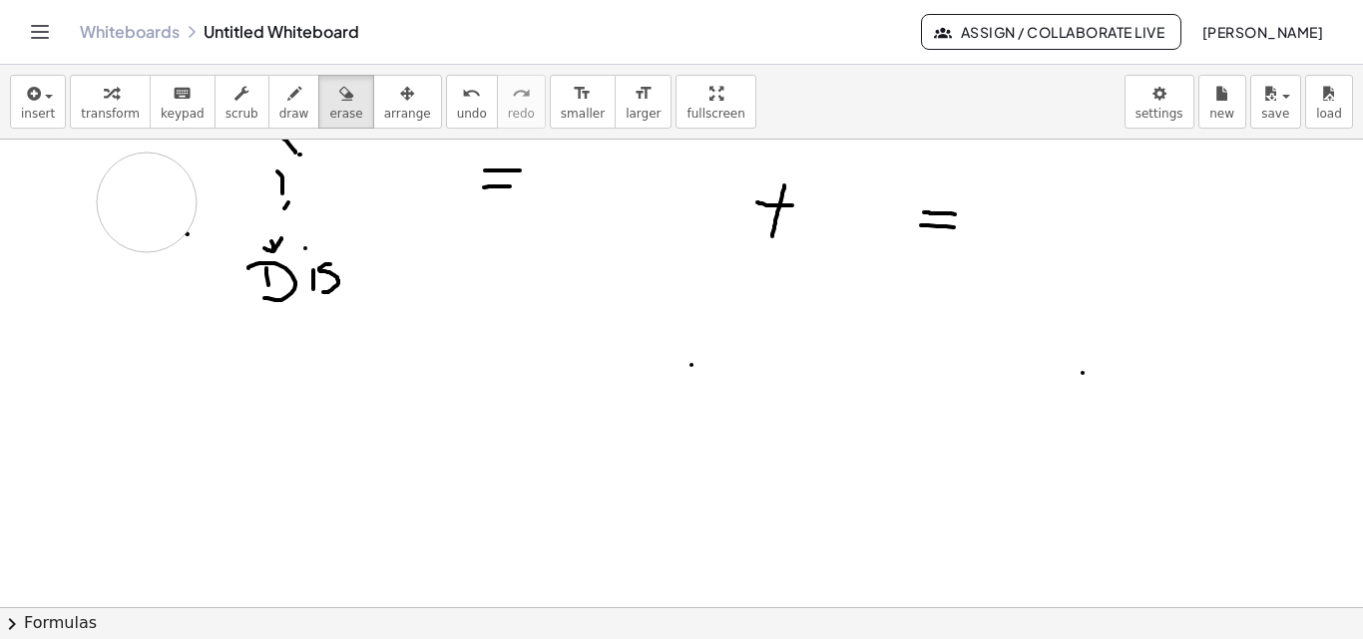
drag, startPoint x: 147, startPoint y: 203, endPoint x: 264, endPoint y: 222, distance: 119.4
click at [150, 203] on div at bounding box center [681, 621] width 1363 height 1061
click at [306, 238] on div at bounding box center [681, 621] width 1363 height 1061
click at [314, 250] on div at bounding box center [681, 621] width 1363 height 1061
click at [224, 263] on div at bounding box center [681, 621] width 1363 height 1061
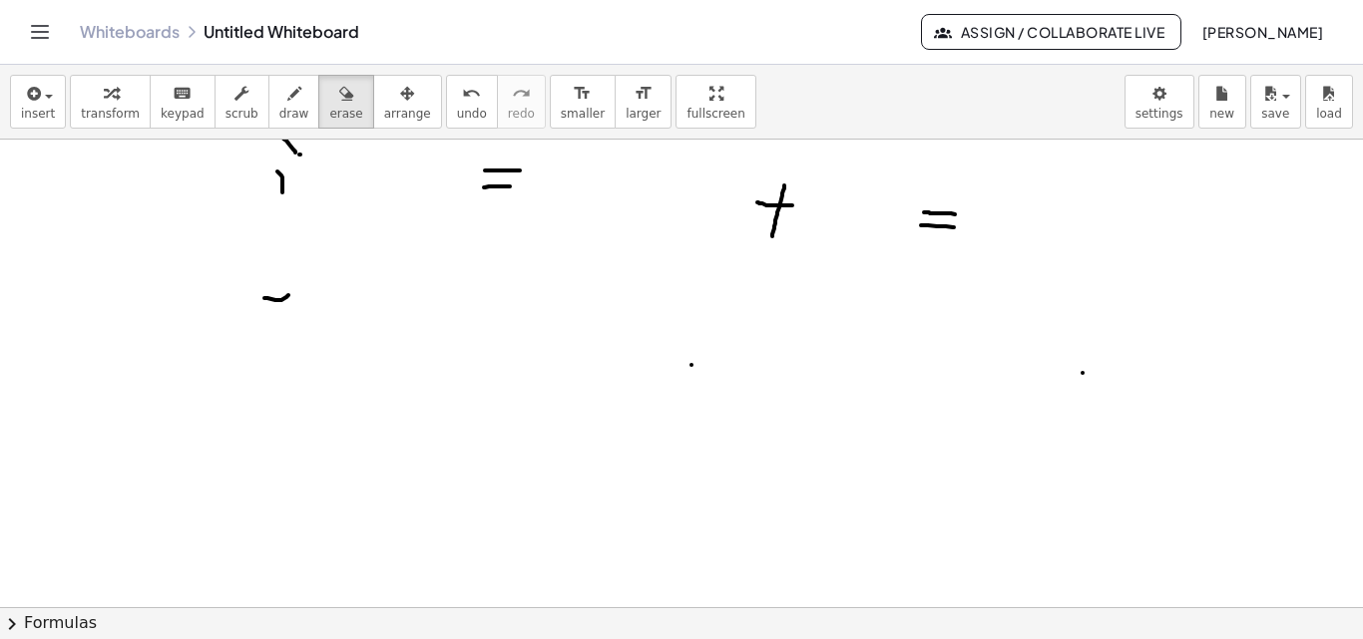
click at [259, 303] on div at bounding box center [681, 621] width 1363 height 1061
click at [304, 172] on div at bounding box center [681, 621] width 1363 height 1061
click at [515, 181] on div at bounding box center [681, 621] width 1363 height 1061
click at [800, 207] on div at bounding box center [681, 621] width 1363 height 1061
click at [969, 231] on div at bounding box center [681, 621] width 1363 height 1061
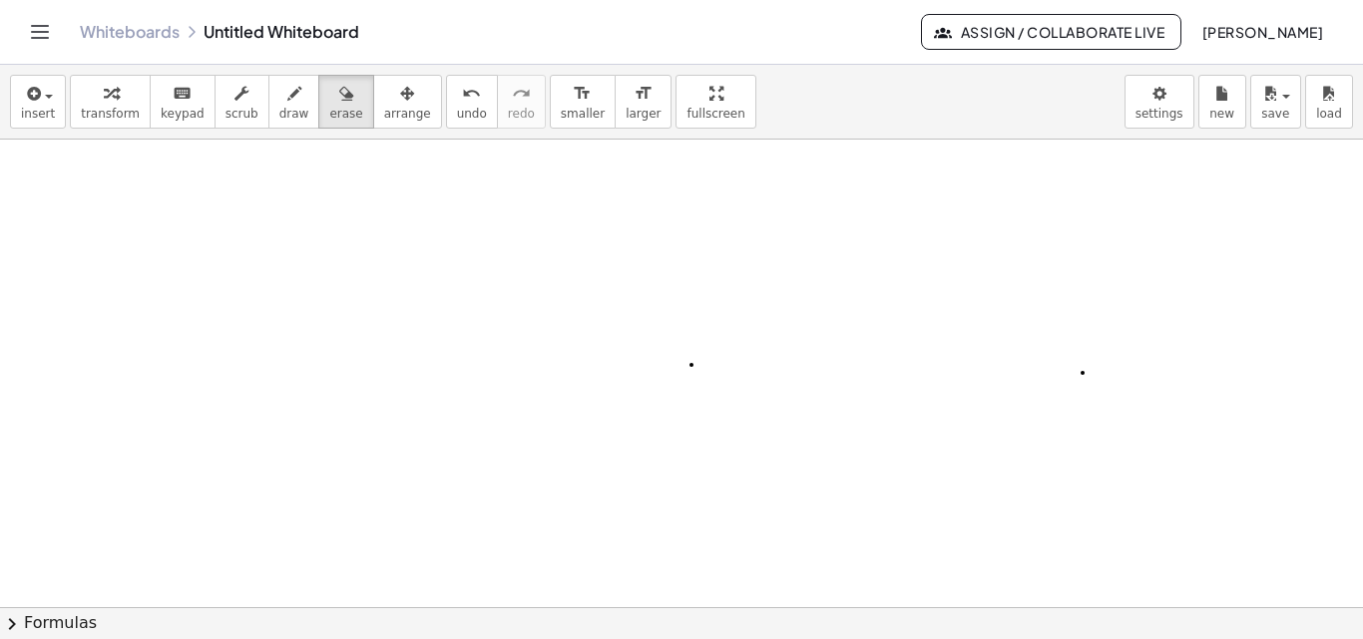
click at [689, 366] on div at bounding box center [681, 621] width 1363 height 1061
click at [1078, 369] on div at bounding box center [681, 621] width 1363 height 1061
